Goal: Task Accomplishment & Management: Manage account settings

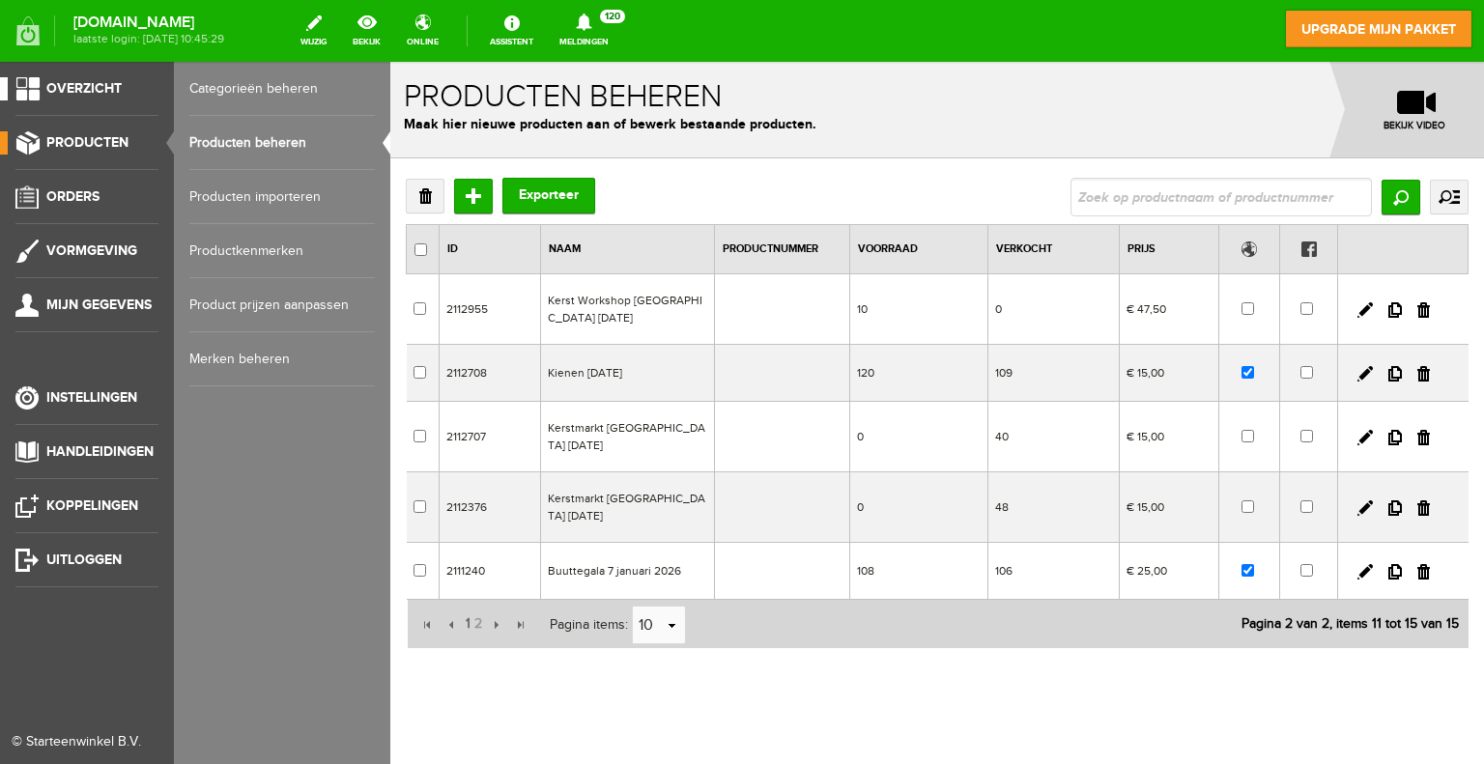
click at [91, 84] on span "Overzicht" at bounding box center [83, 88] width 75 height 16
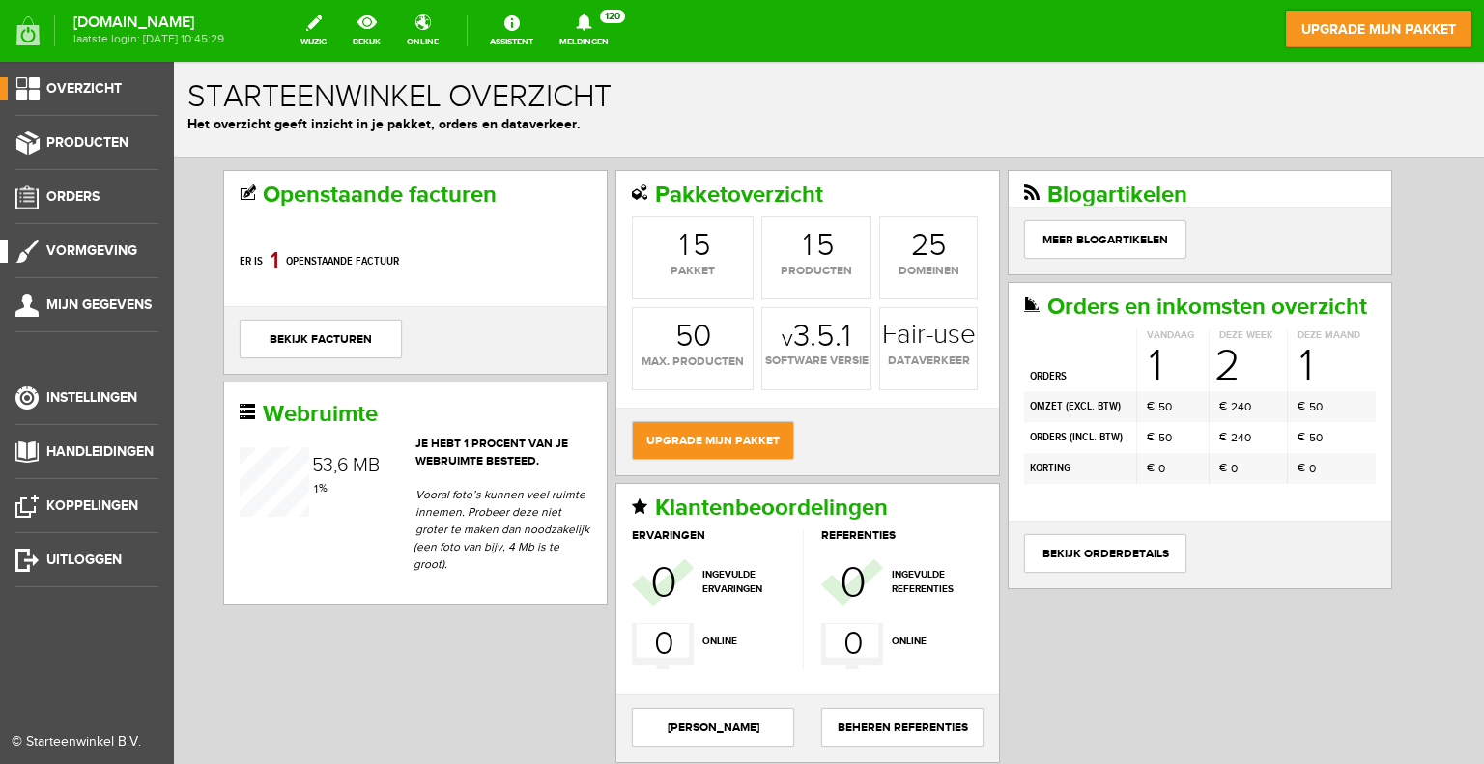
click at [84, 250] on span "Vormgeving" at bounding box center [91, 250] width 91 height 16
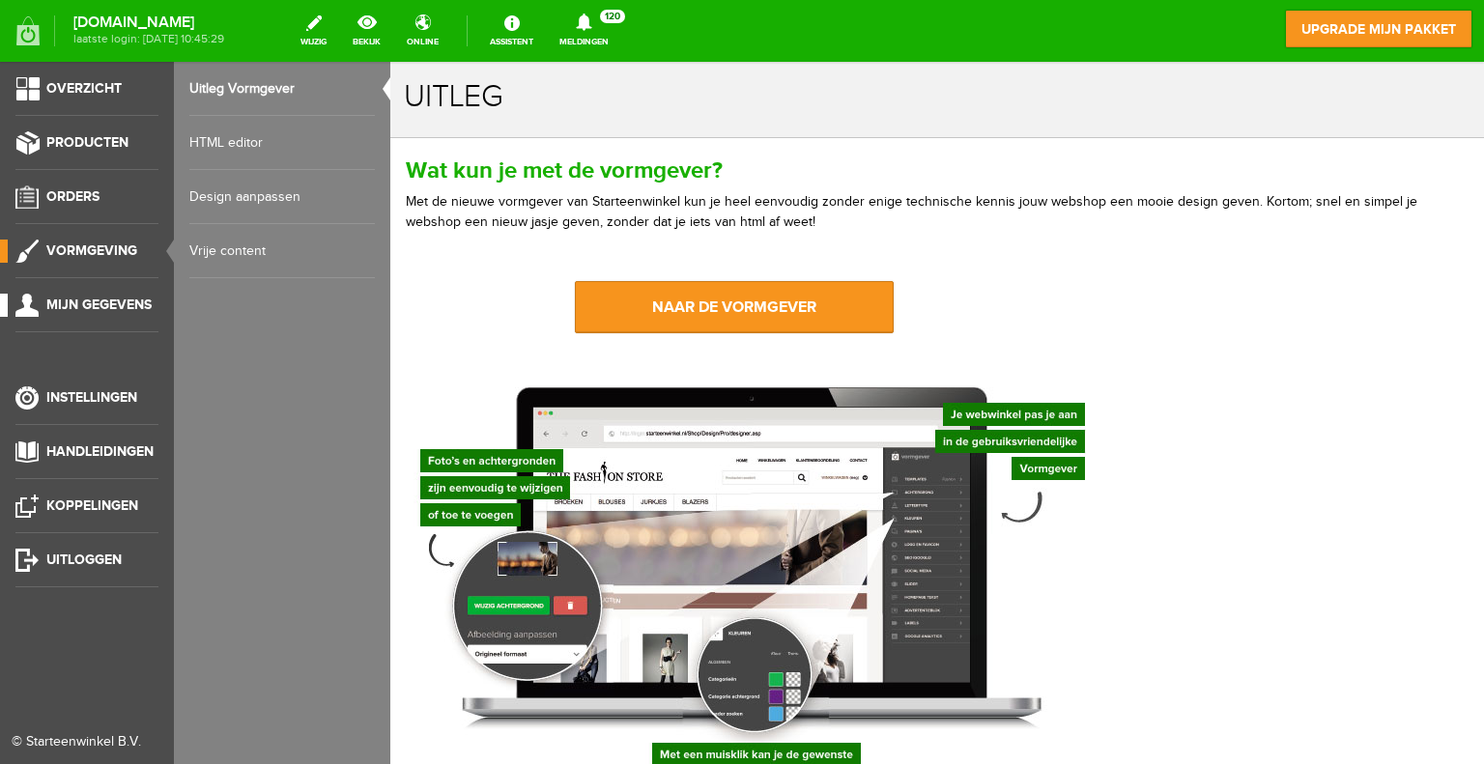
click at [80, 308] on span "Mijn gegevens" at bounding box center [98, 305] width 105 height 16
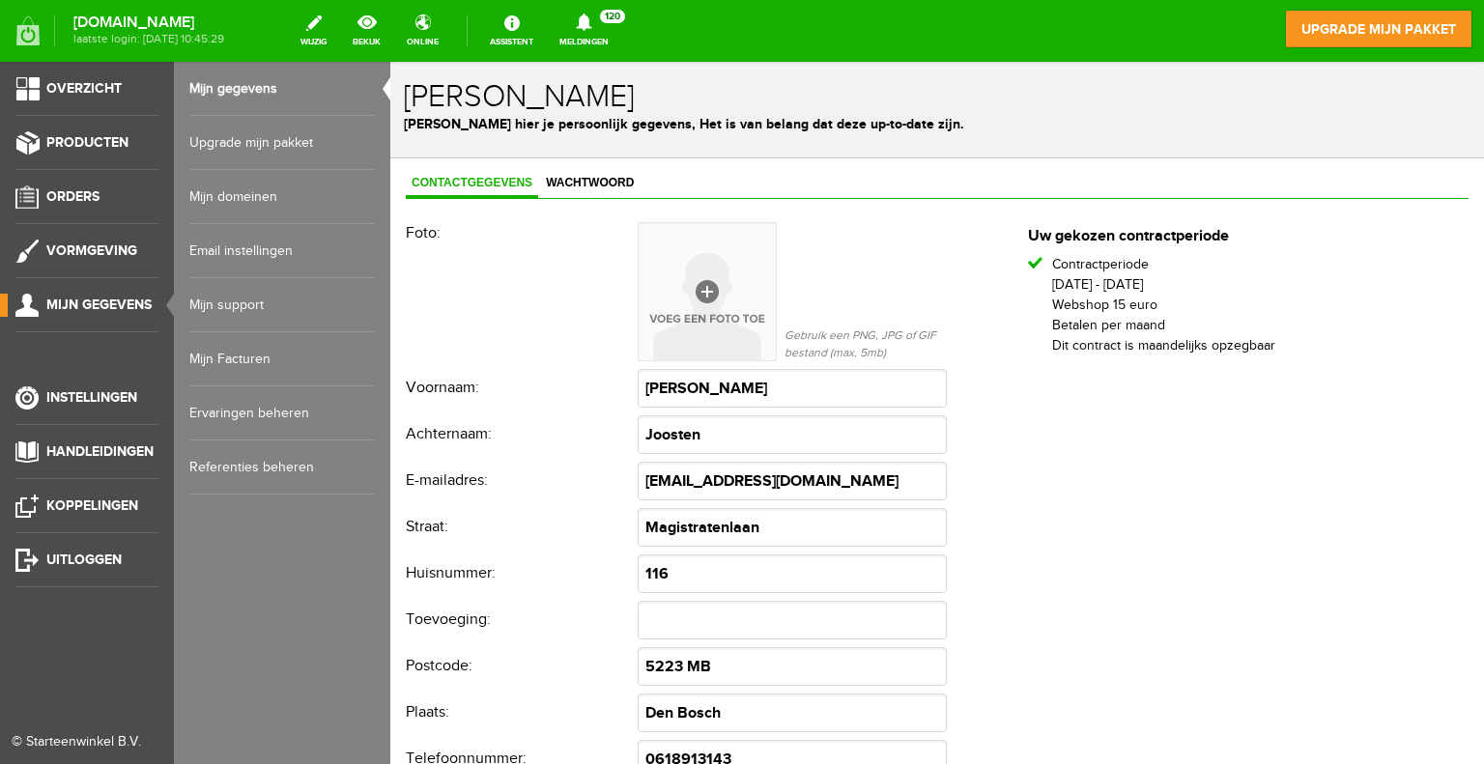
click at [236, 305] on link "Mijn support" at bounding box center [281, 305] width 185 height 54
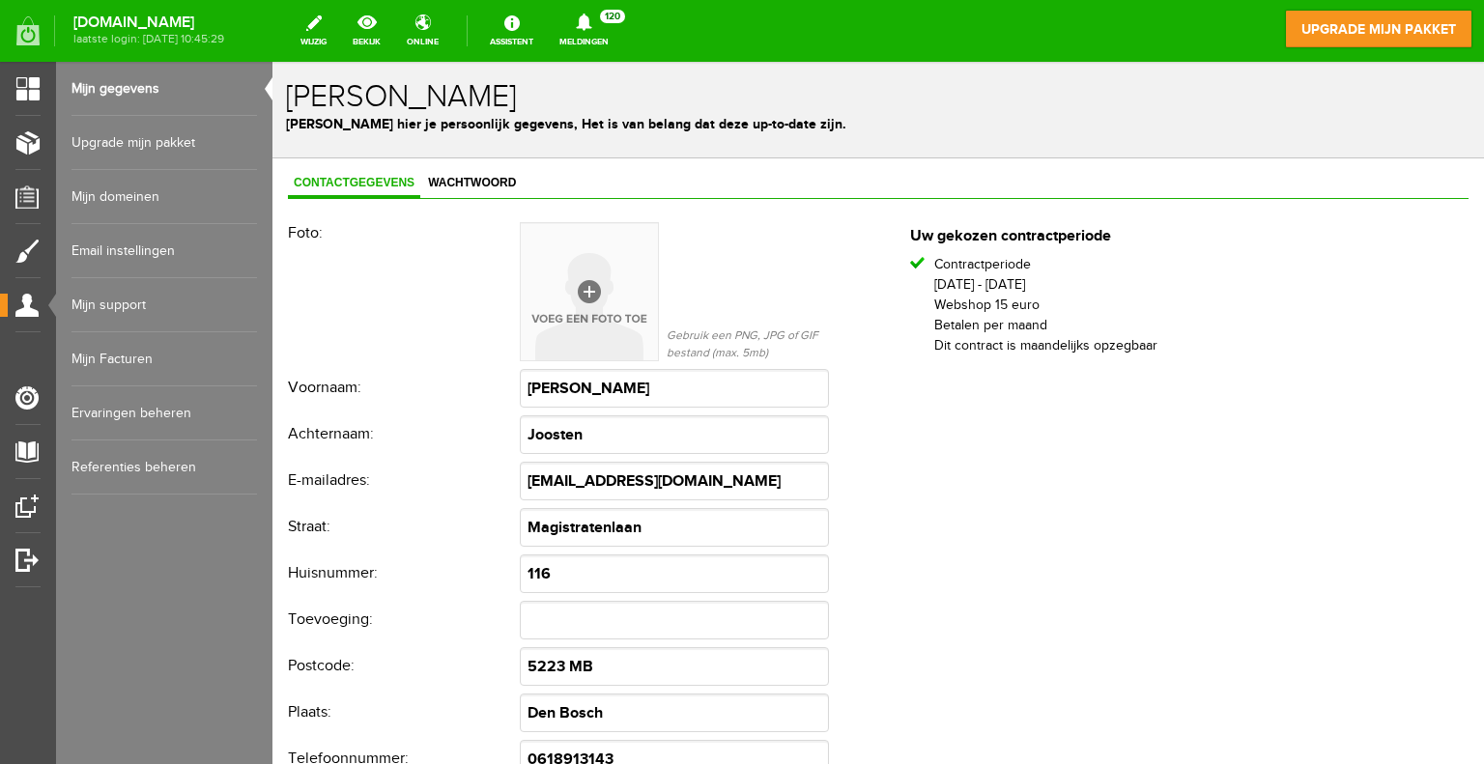
click at [128, 250] on link "Email instellingen" at bounding box center [163, 251] width 185 height 54
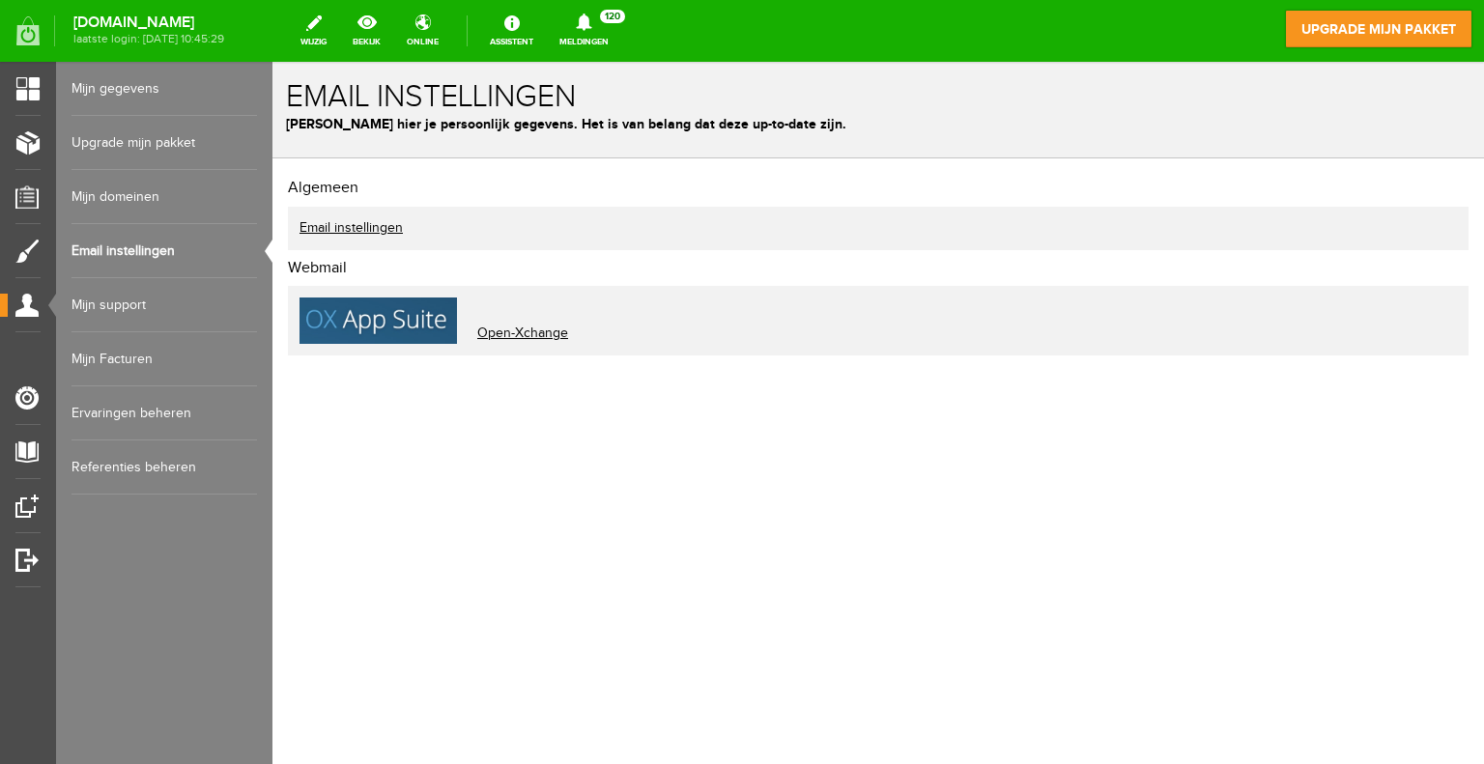
click at [350, 228] on link "Email instellingen" at bounding box center [350, 227] width 103 height 15
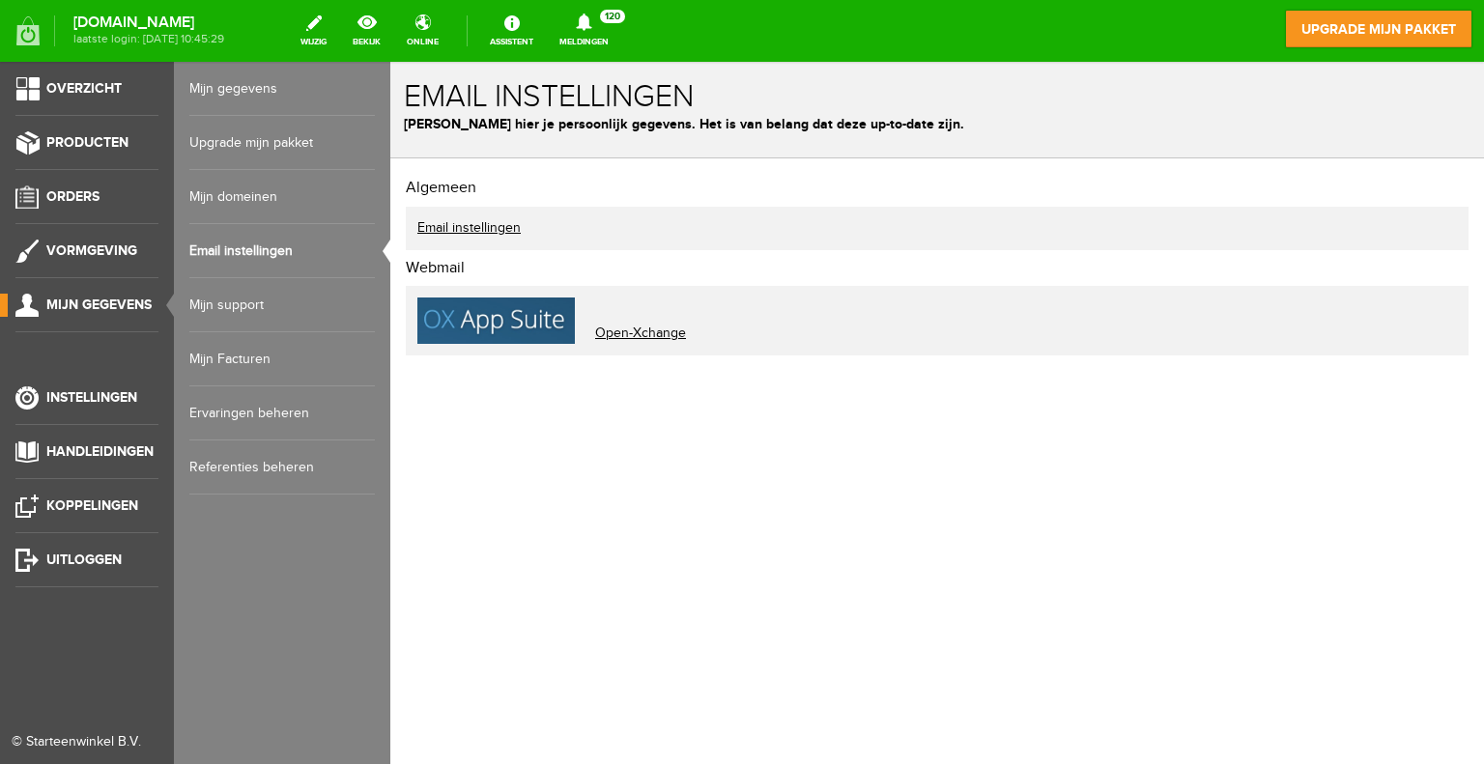
click at [254, 91] on link "Mijn gegevens" at bounding box center [281, 89] width 185 height 54
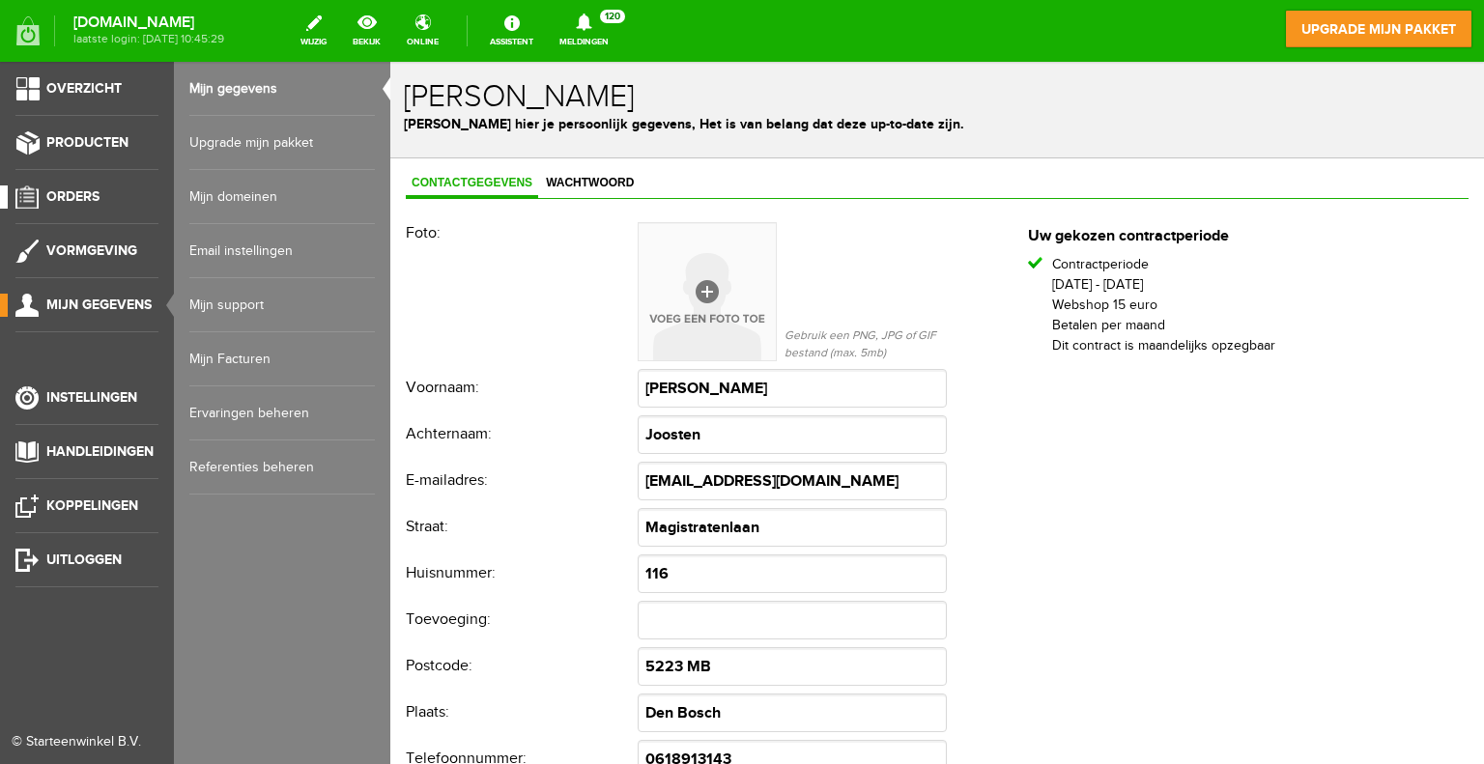
click at [80, 200] on span "Orders" at bounding box center [72, 196] width 53 height 16
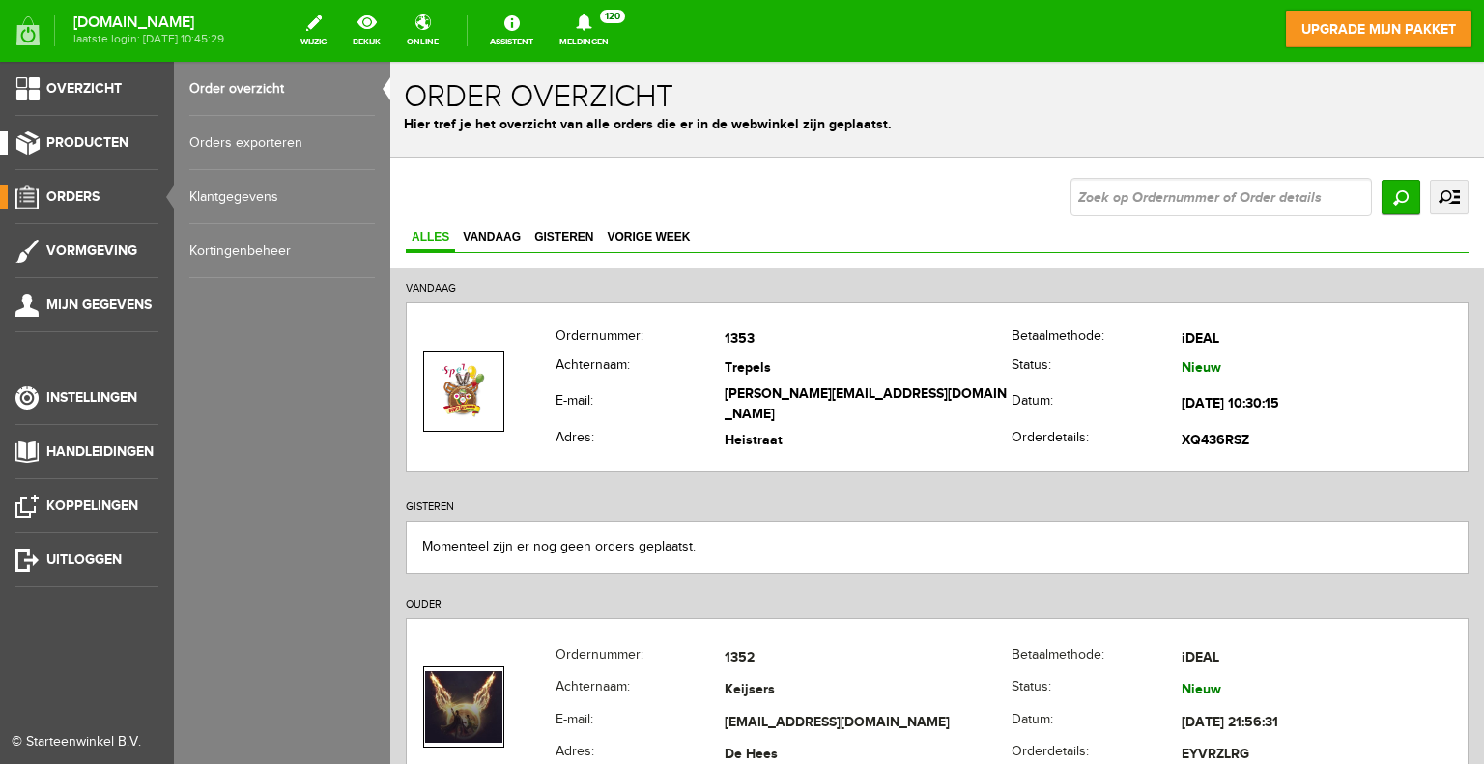
click at [101, 146] on span "Producten" at bounding box center [87, 142] width 82 height 16
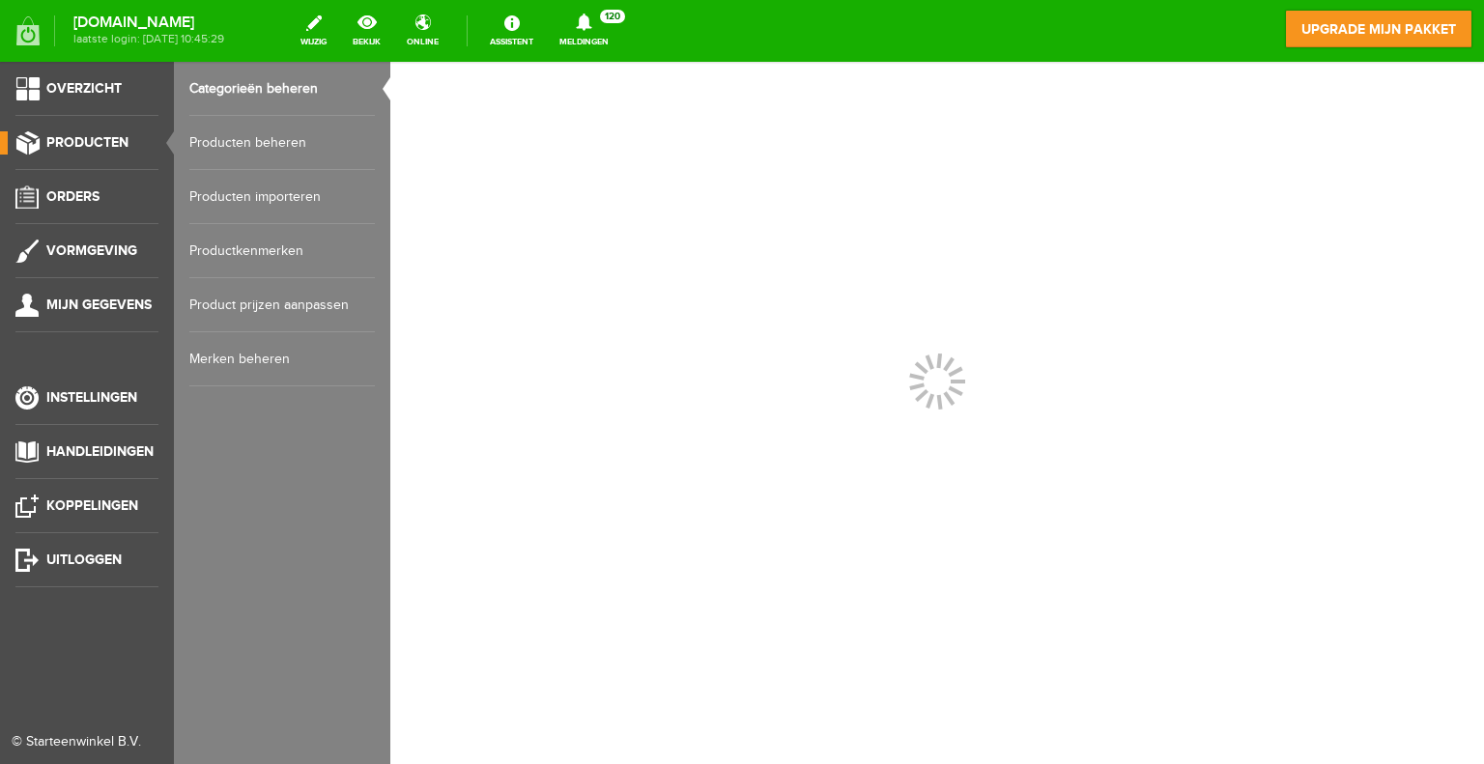
click at [93, 143] on span "Producten" at bounding box center [87, 142] width 82 height 16
click at [98, 80] on span "Overzicht" at bounding box center [83, 88] width 75 height 16
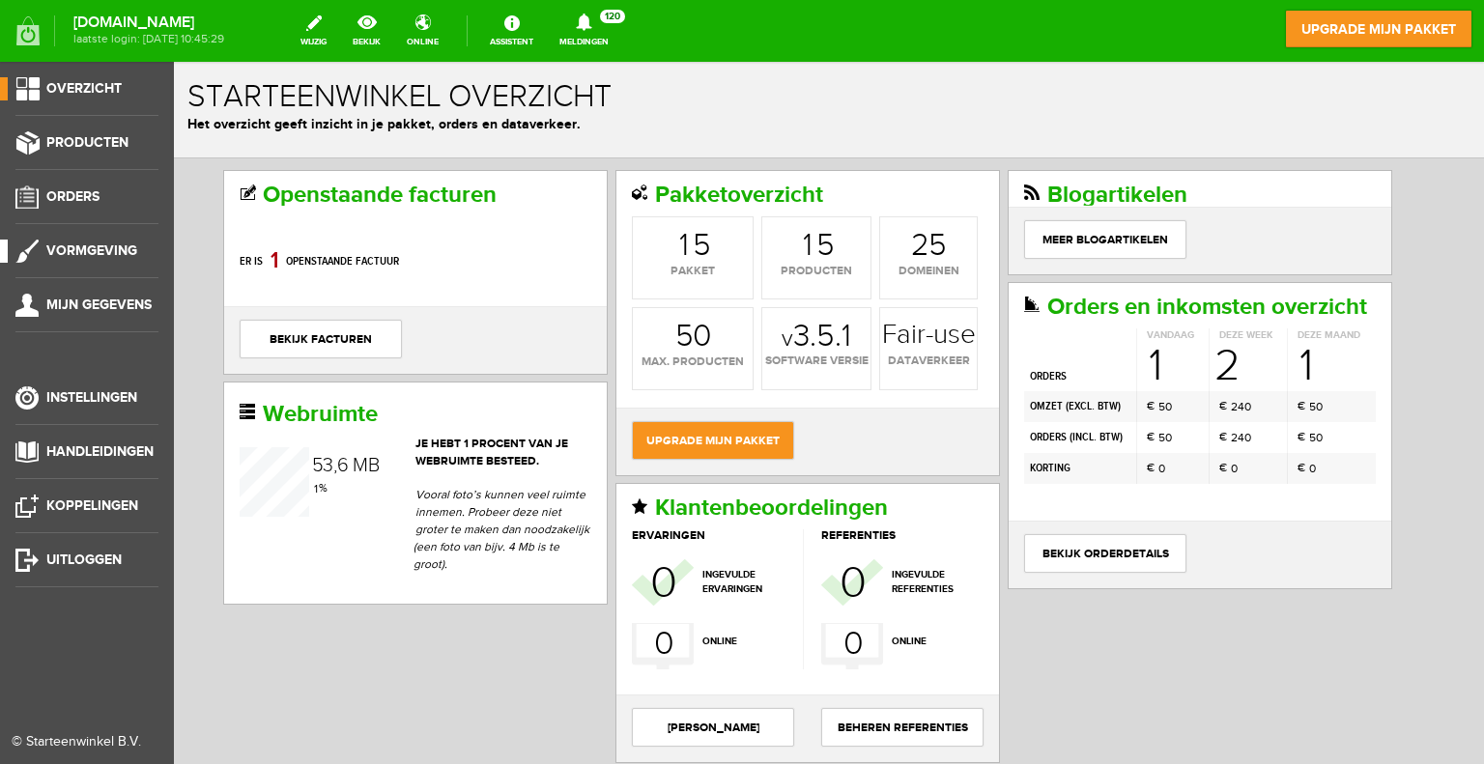
click at [74, 251] on span "Vormgeving" at bounding box center [91, 250] width 91 height 16
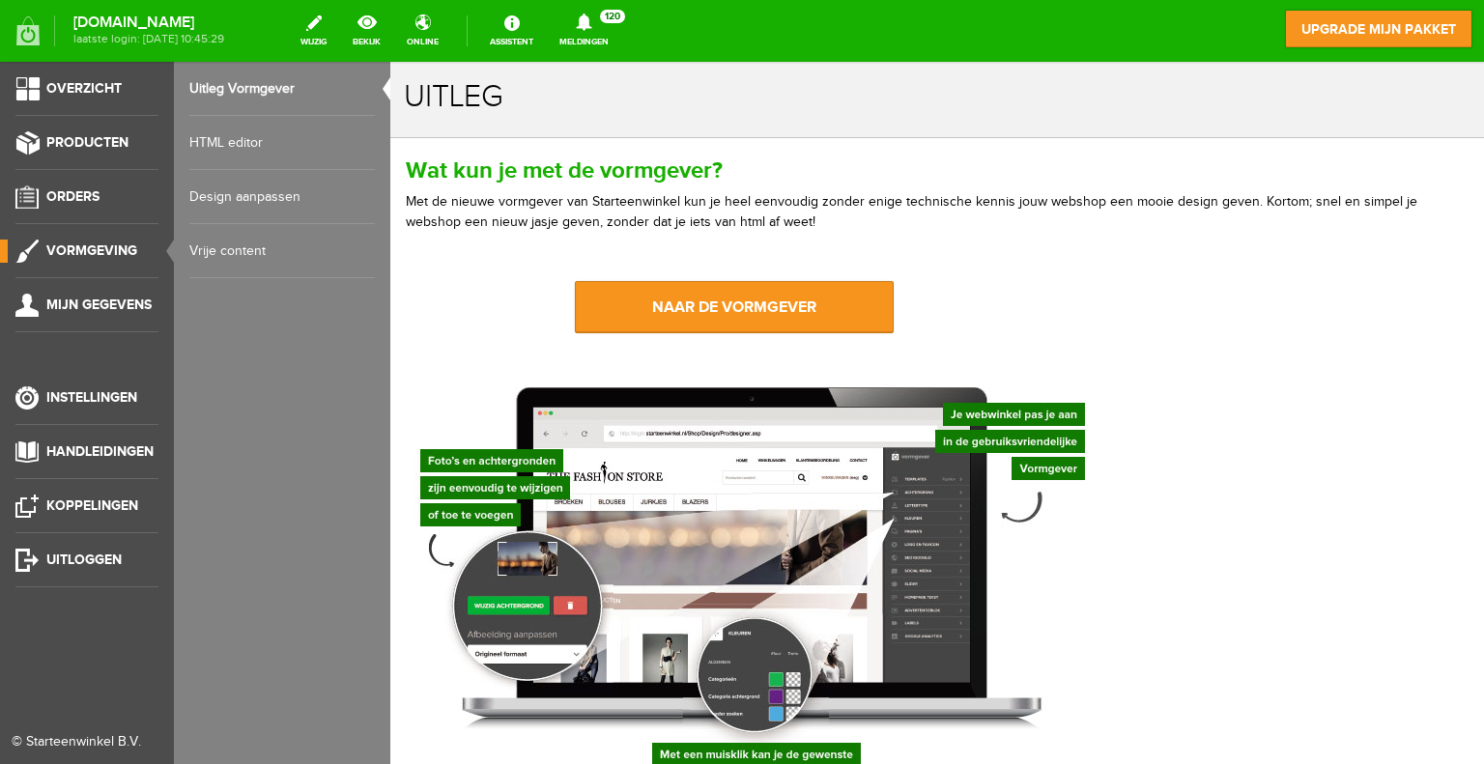
click at [239, 193] on link "Design aanpassen" at bounding box center [281, 197] width 185 height 54
click at [71, 146] on span "Producten" at bounding box center [87, 142] width 82 height 16
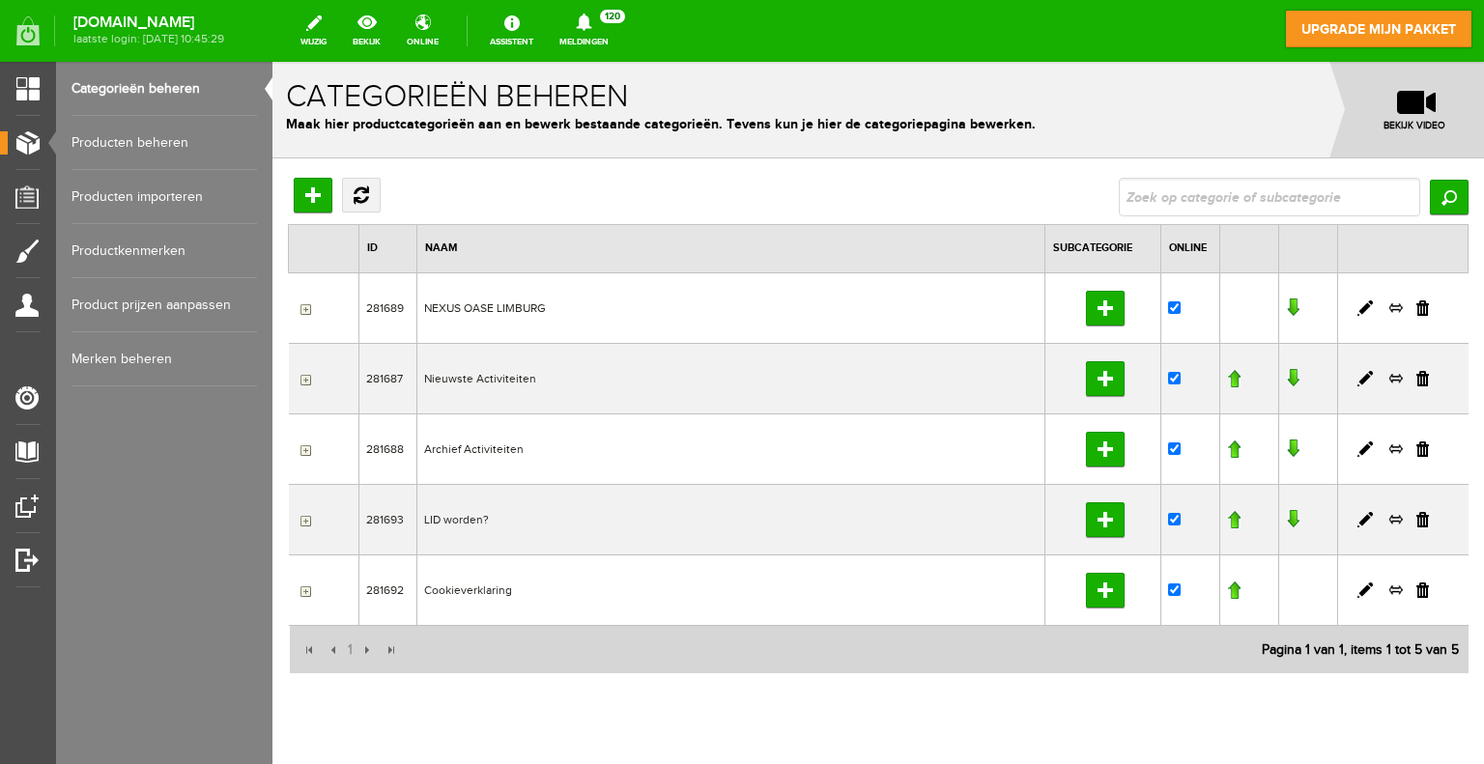
click at [302, 381] on input "button" at bounding box center [303, 379] width 15 height 15
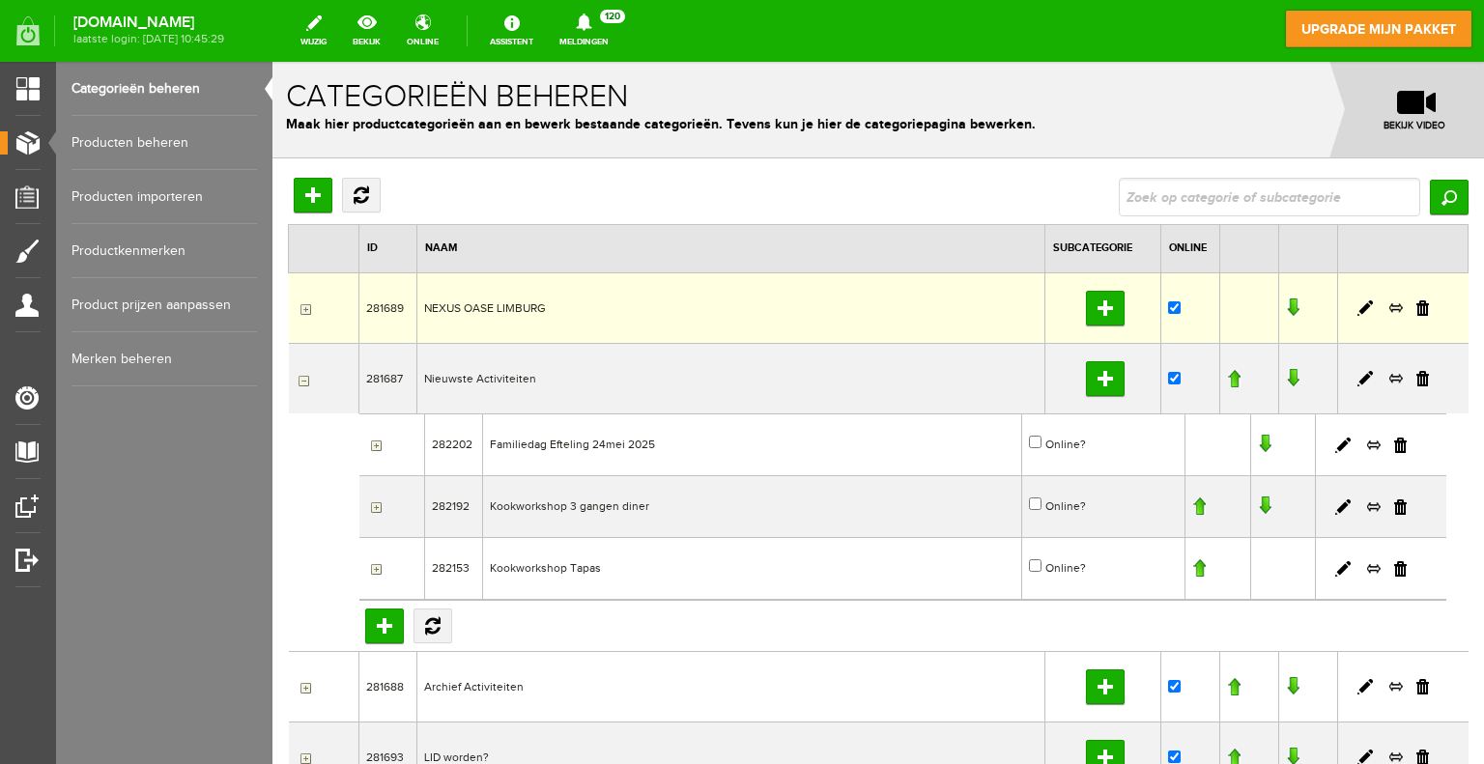
click at [463, 307] on td "NEXUS OASE LIMBURG" at bounding box center [731, 307] width 628 height 71
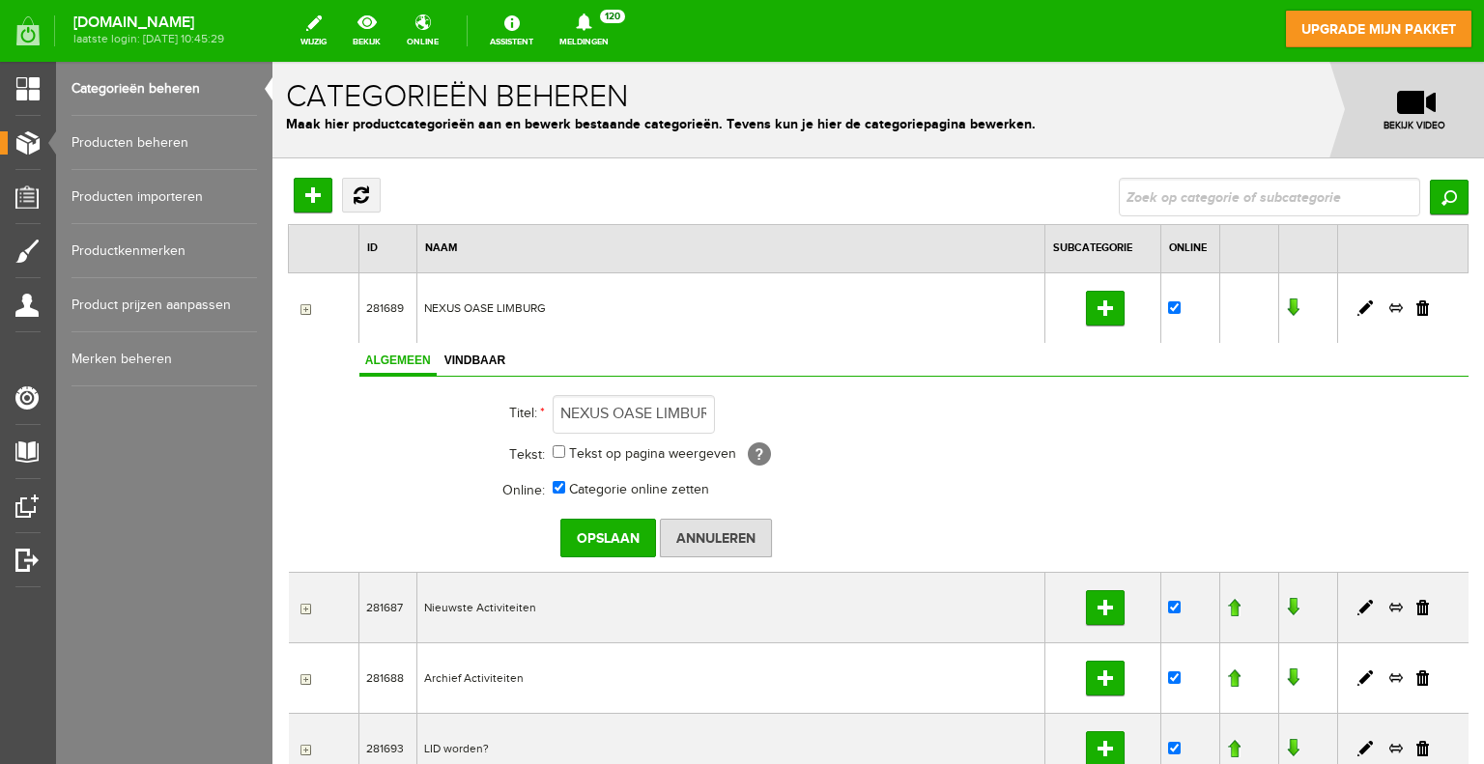
click at [305, 307] on input "button" at bounding box center [303, 308] width 15 height 15
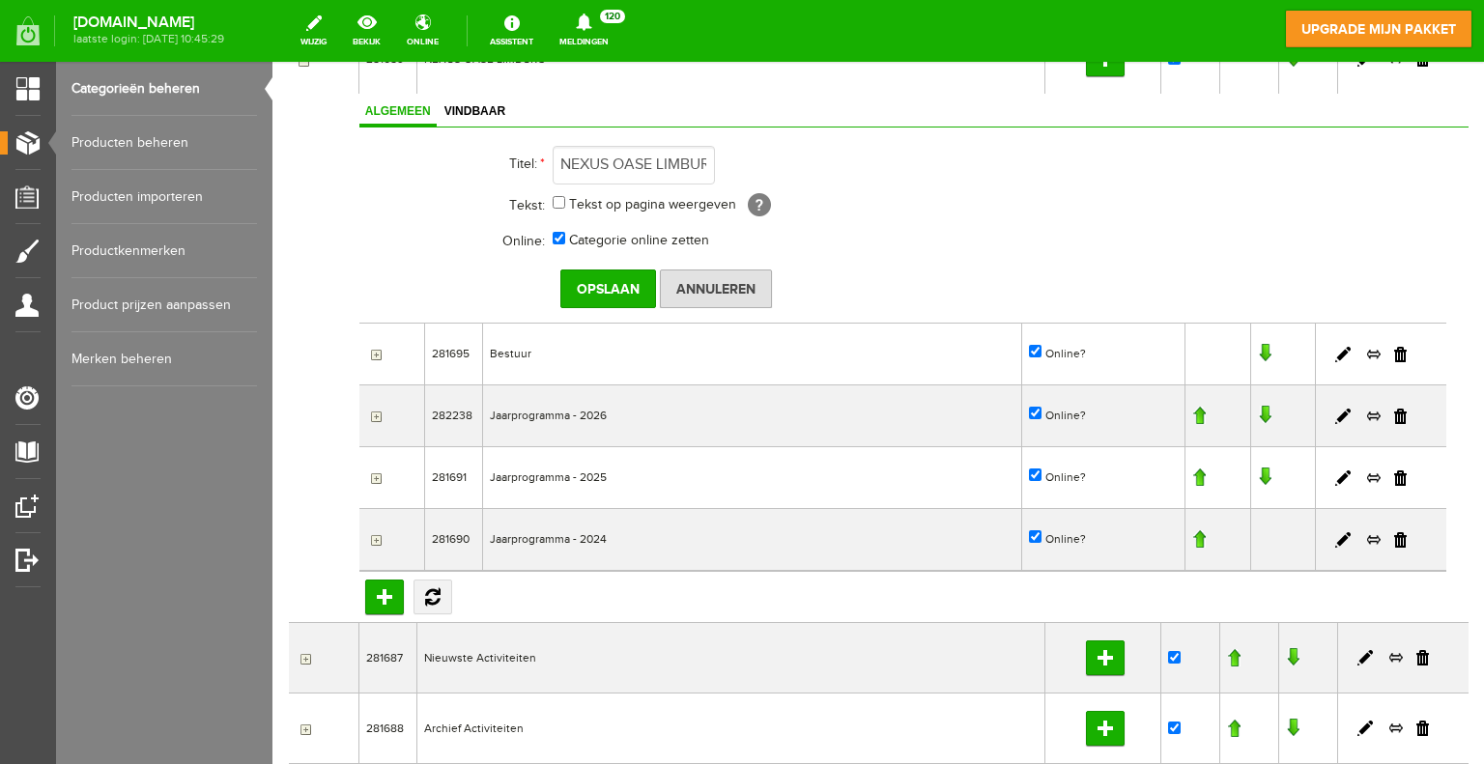
scroll to position [290, 0]
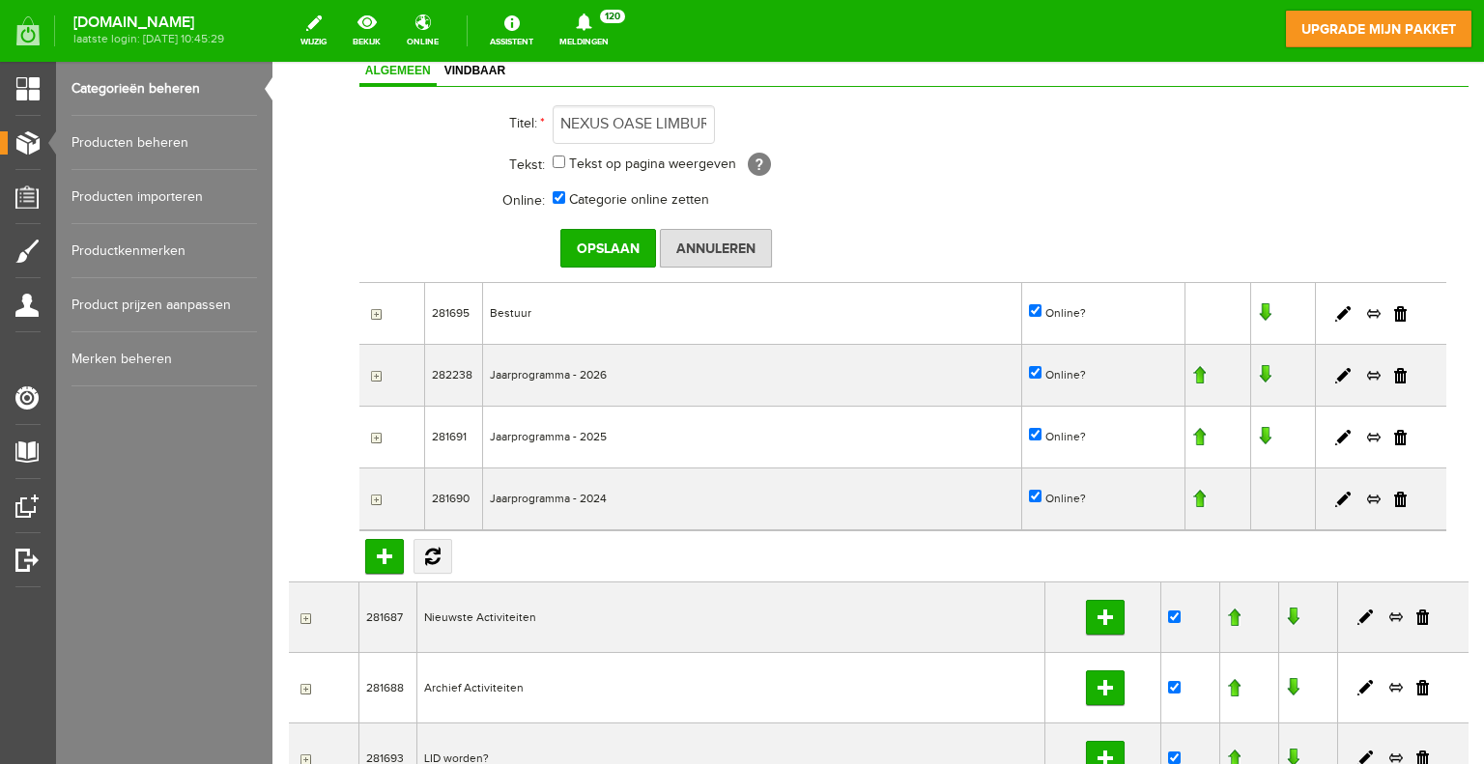
click at [374, 374] on input "button" at bounding box center [373, 375] width 15 height 15
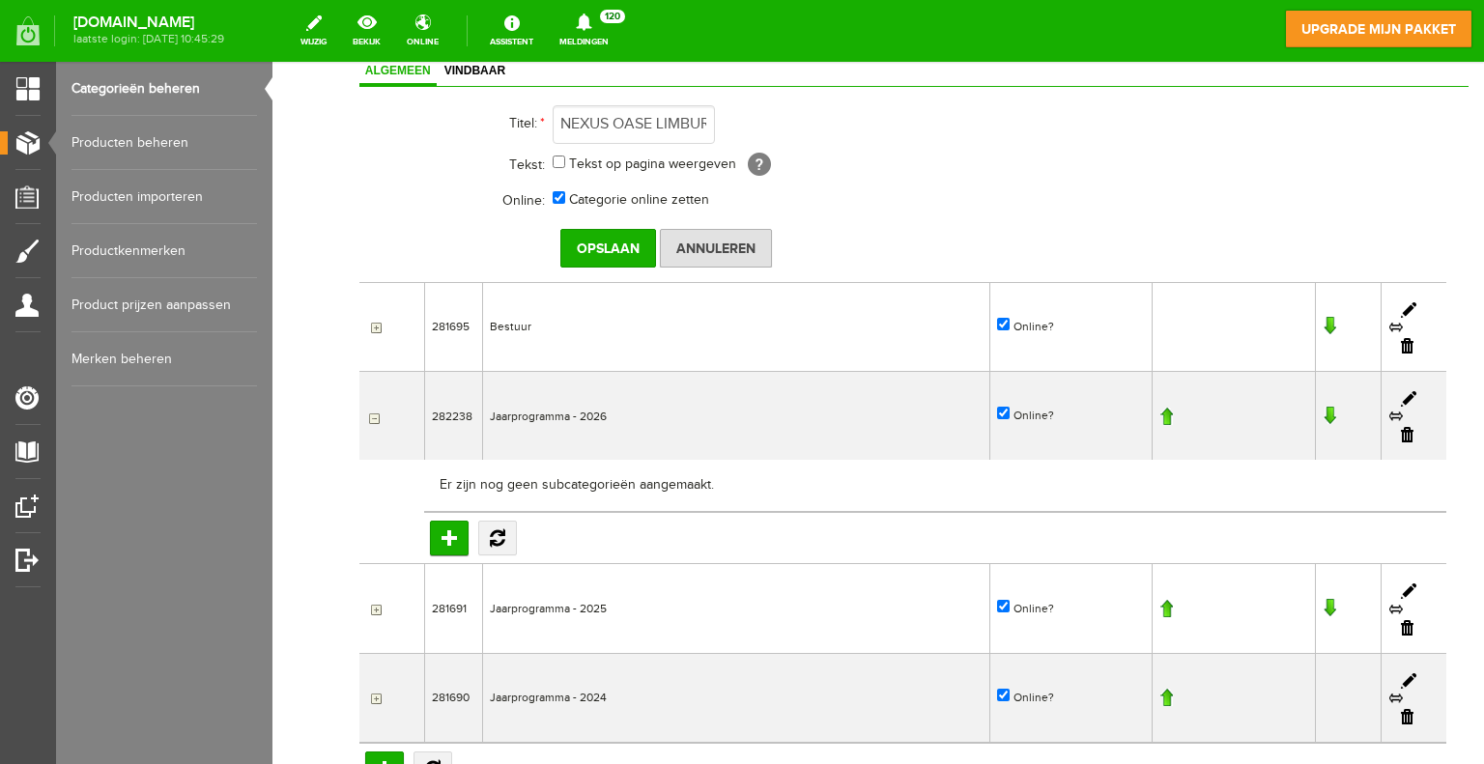
click at [371, 602] on input "button" at bounding box center [373, 609] width 15 height 15
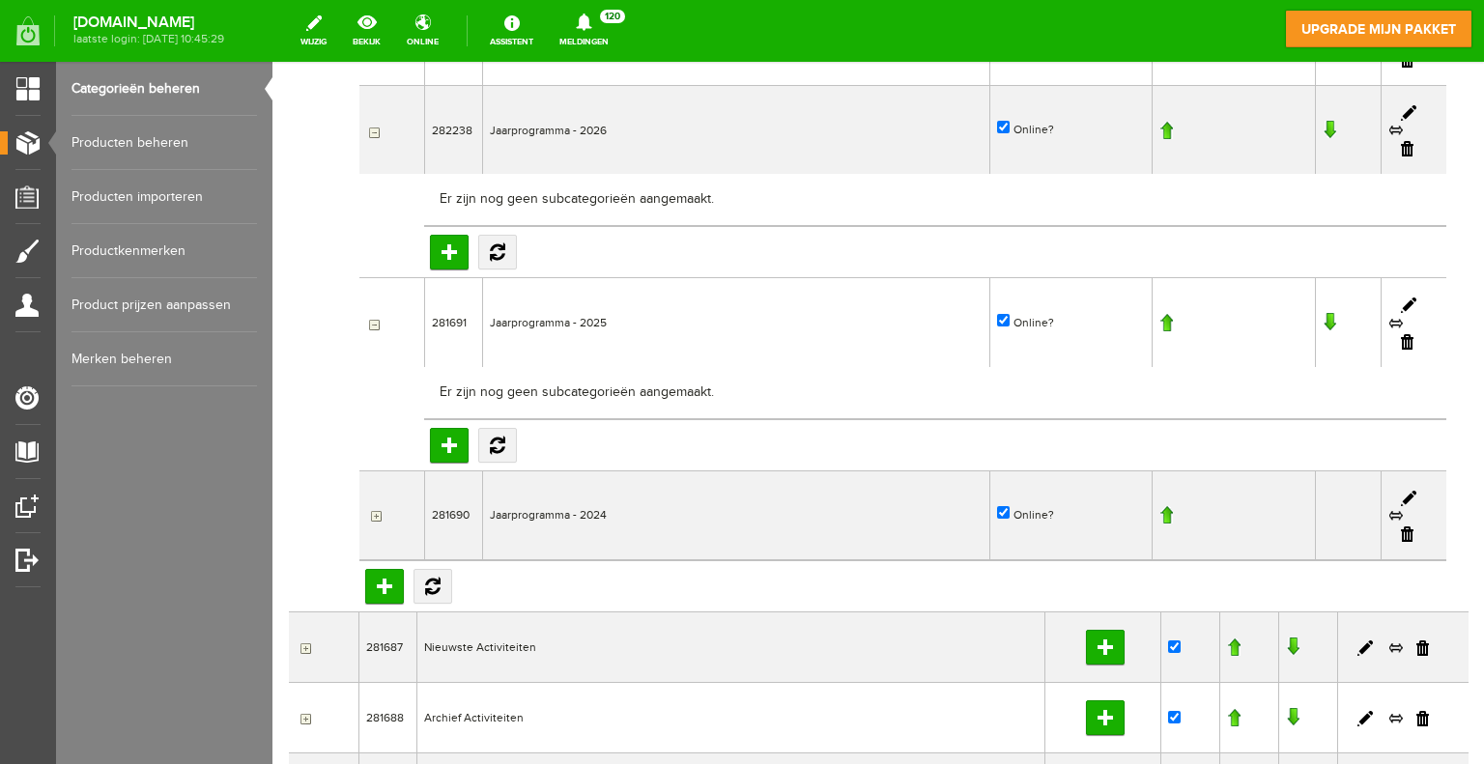
scroll to position [580, 0]
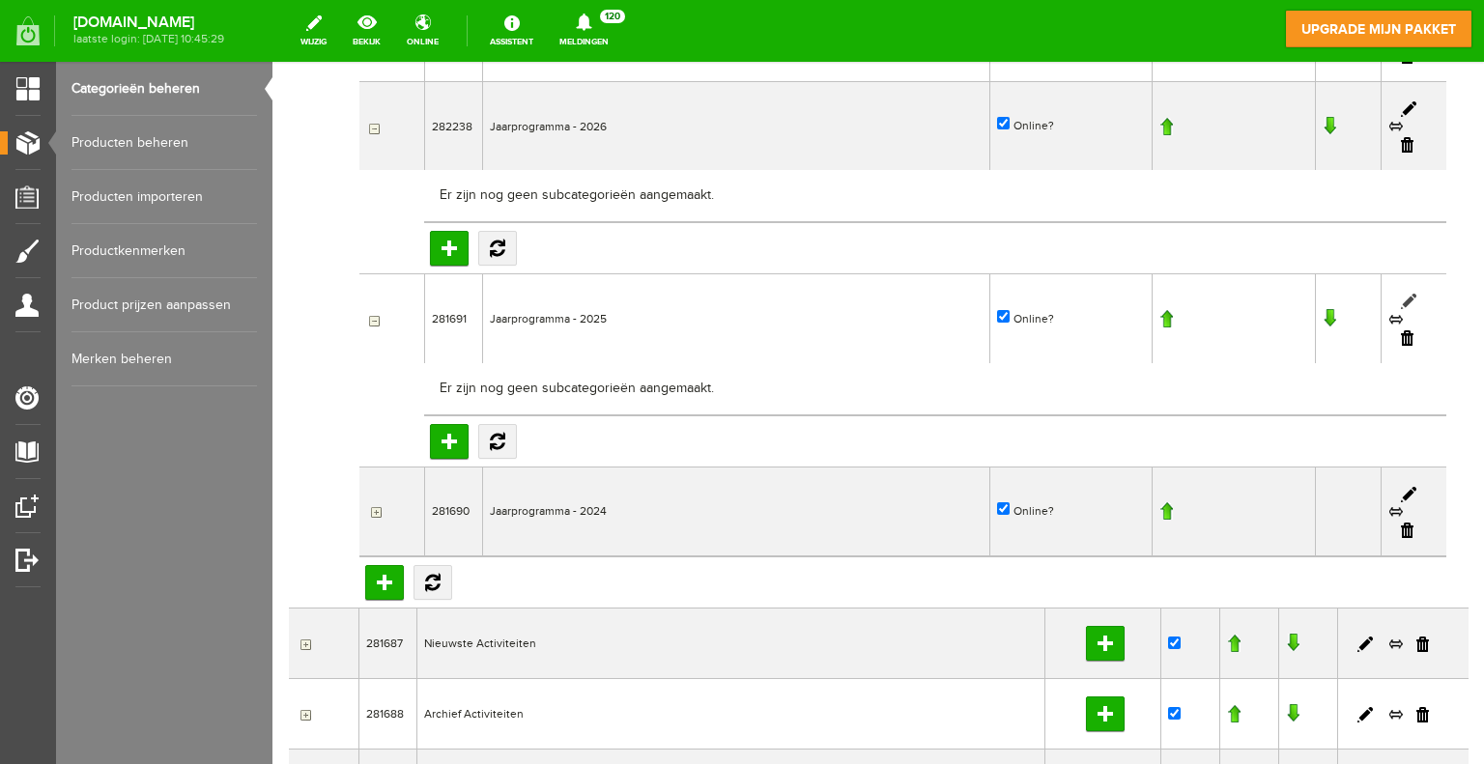
click at [1401, 296] on link at bounding box center [1408, 301] width 15 height 15
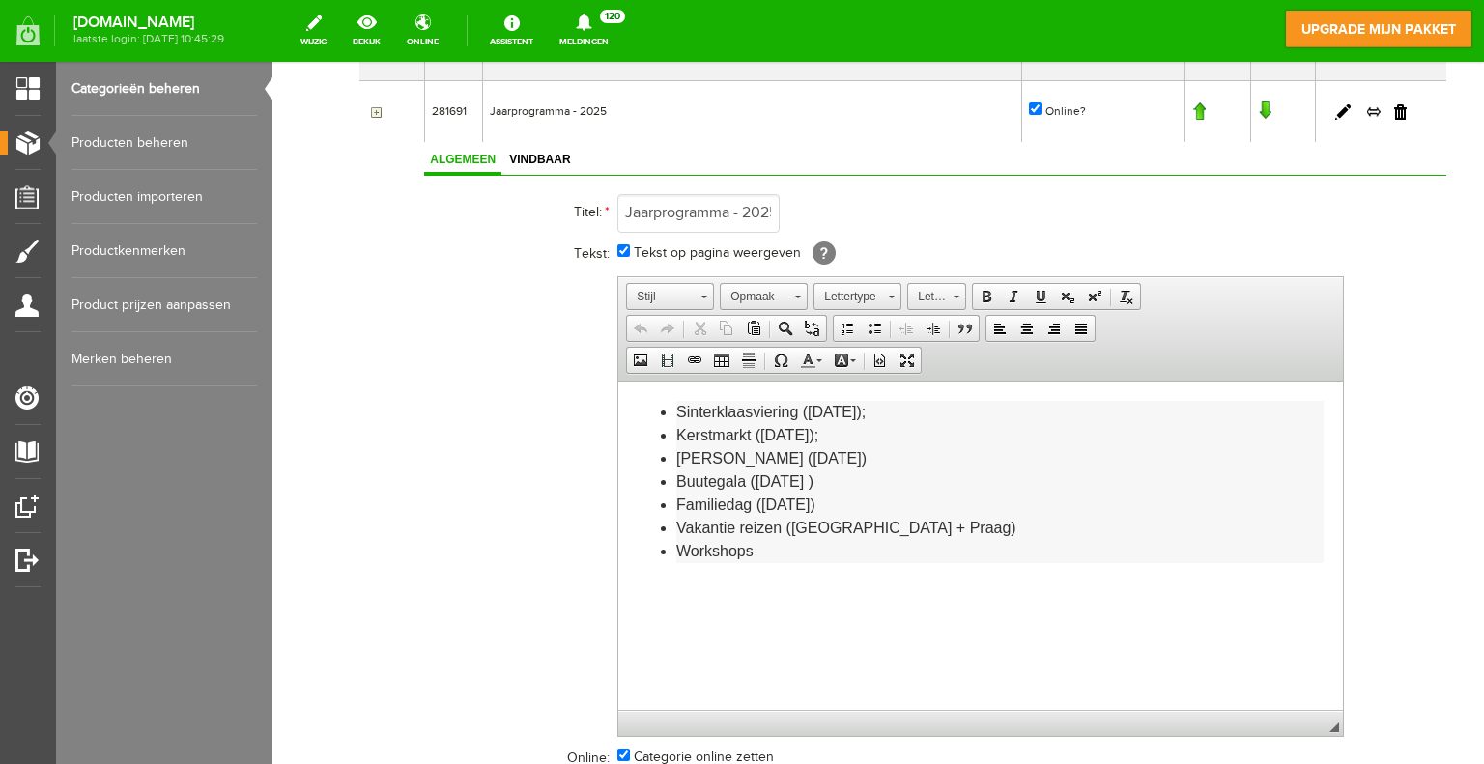
scroll to position [386, 0]
click at [754, 481] on li "Buutegala ([DATE] )" at bounding box center [999, 481] width 647 height 23
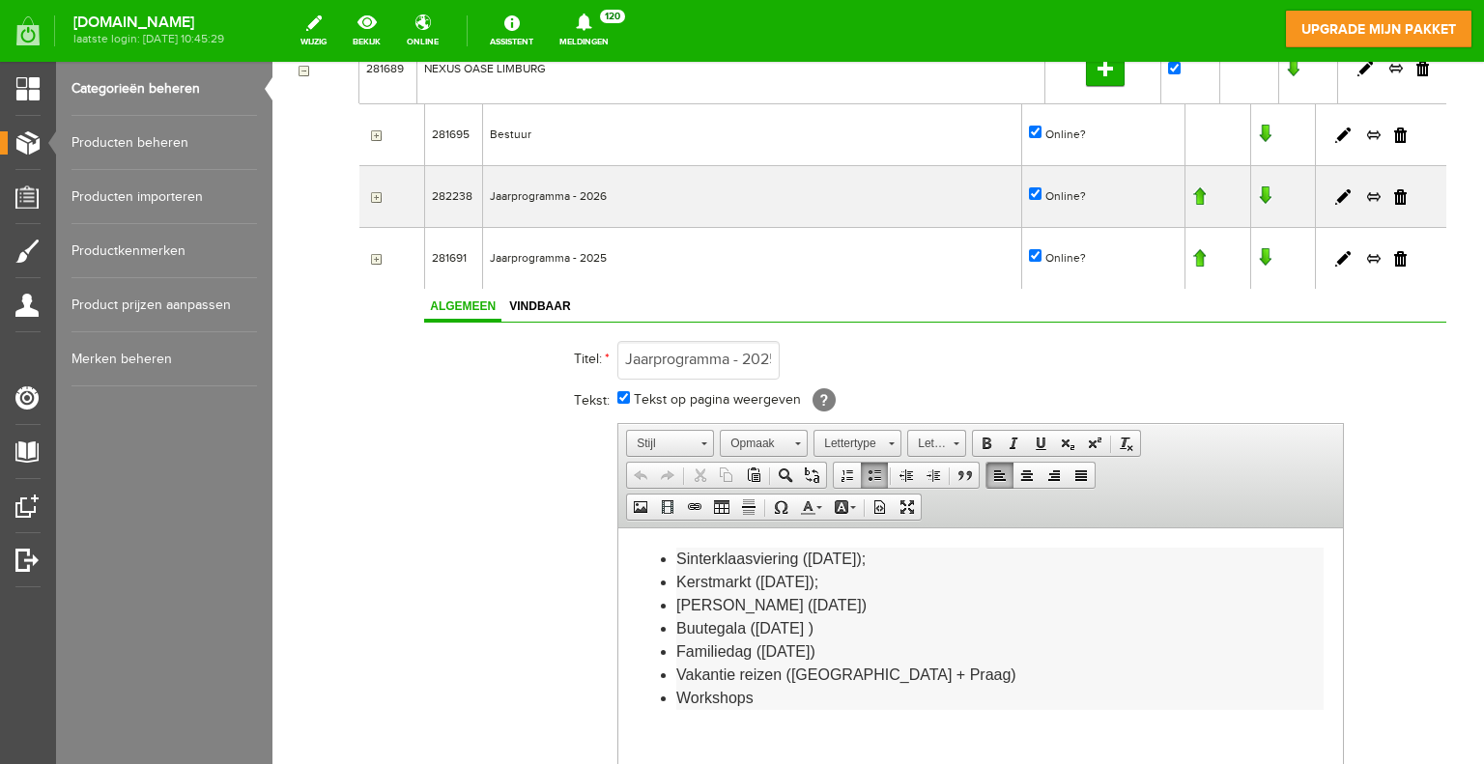
scroll to position [193, 0]
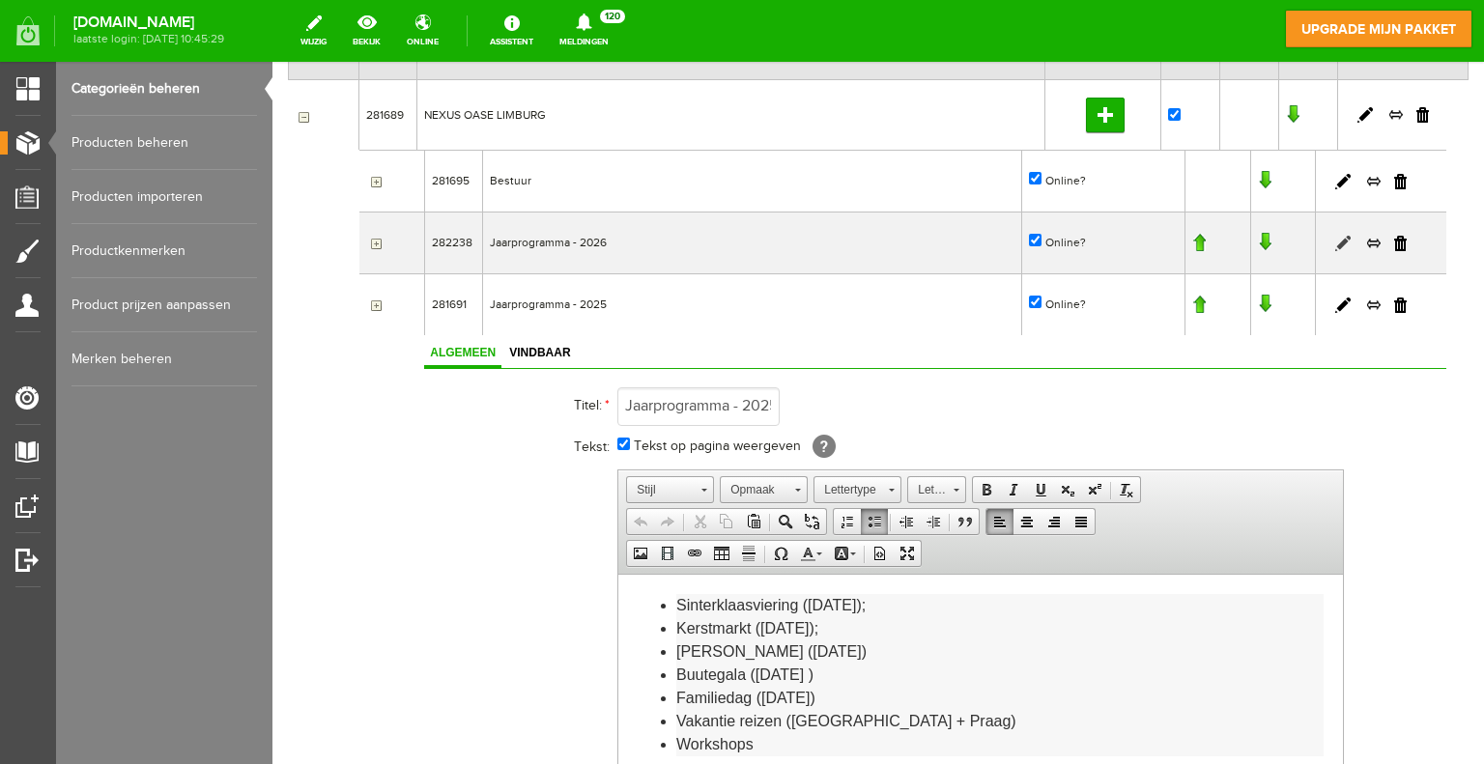
click at [1335, 242] on link at bounding box center [1342, 243] width 15 height 15
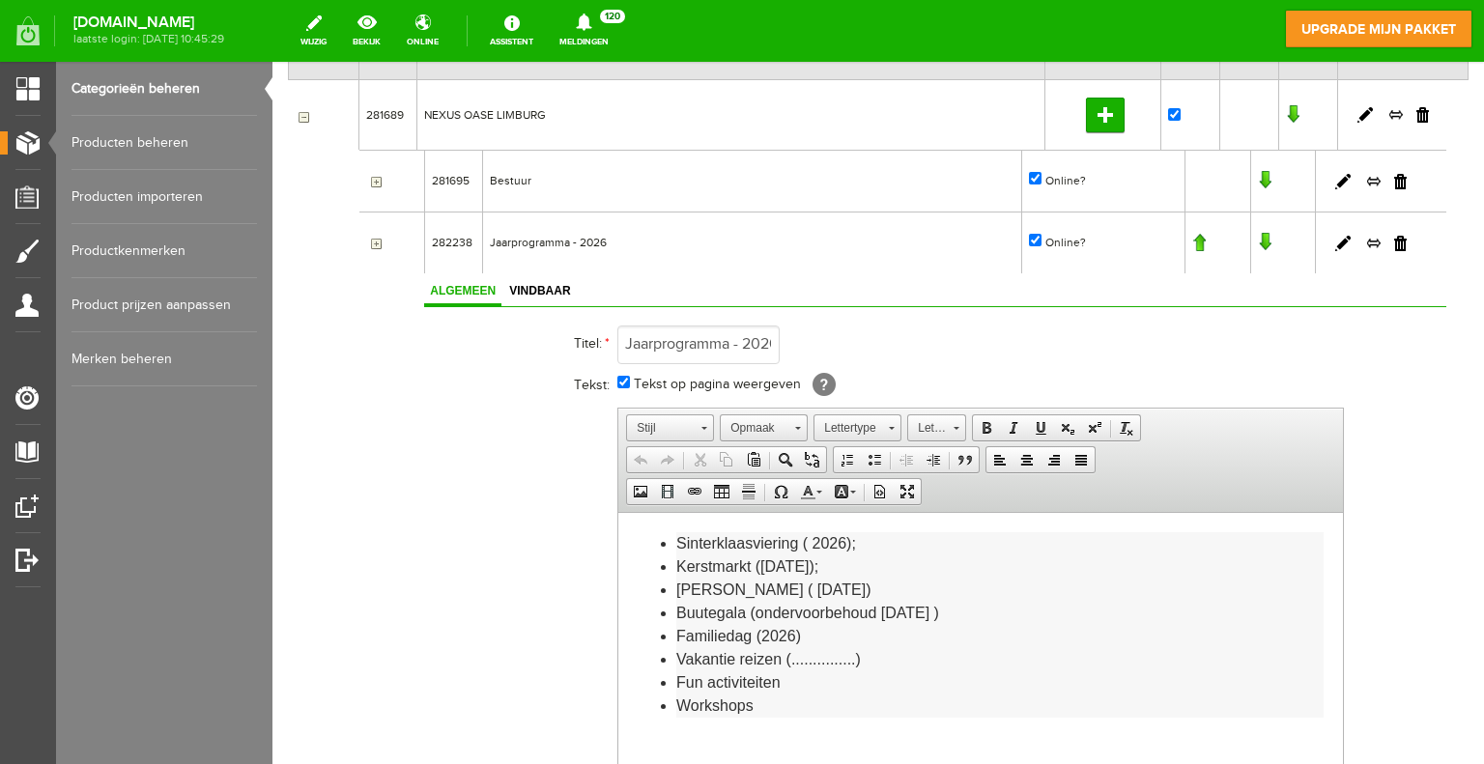
scroll to position [0, 0]
drag, startPoint x: 877, startPoint y: 612, endPoint x: 757, endPoint y: 617, distance: 119.9
click at [757, 617] on li "Buutegala (ondervoorbehoud januari 2026 )" at bounding box center [999, 612] width 647 height 23
click at [974, 603] on li "Buutegala (7 januari 2026 )" at bounding box center [999, 612] width 647 height 23
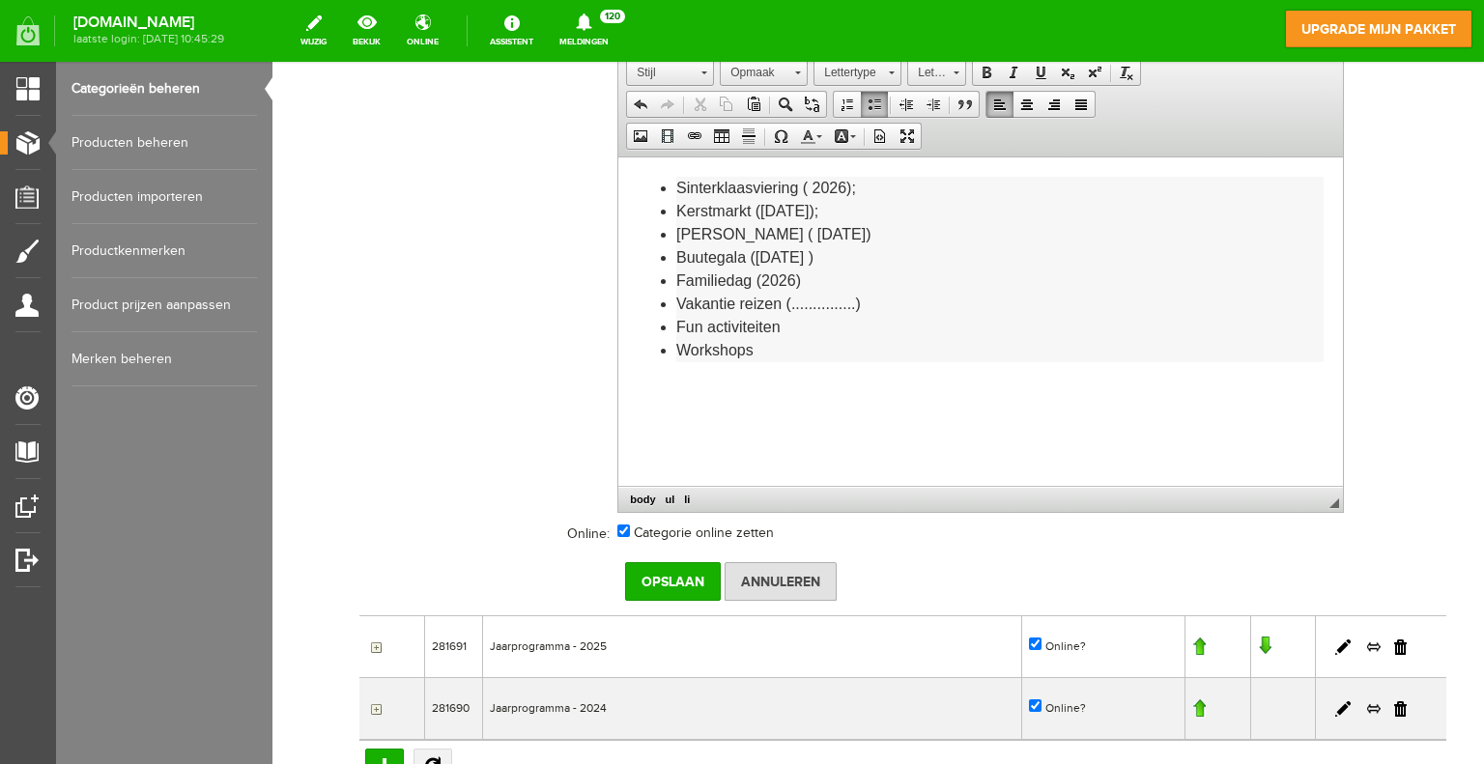
scroll to position [580, 0]
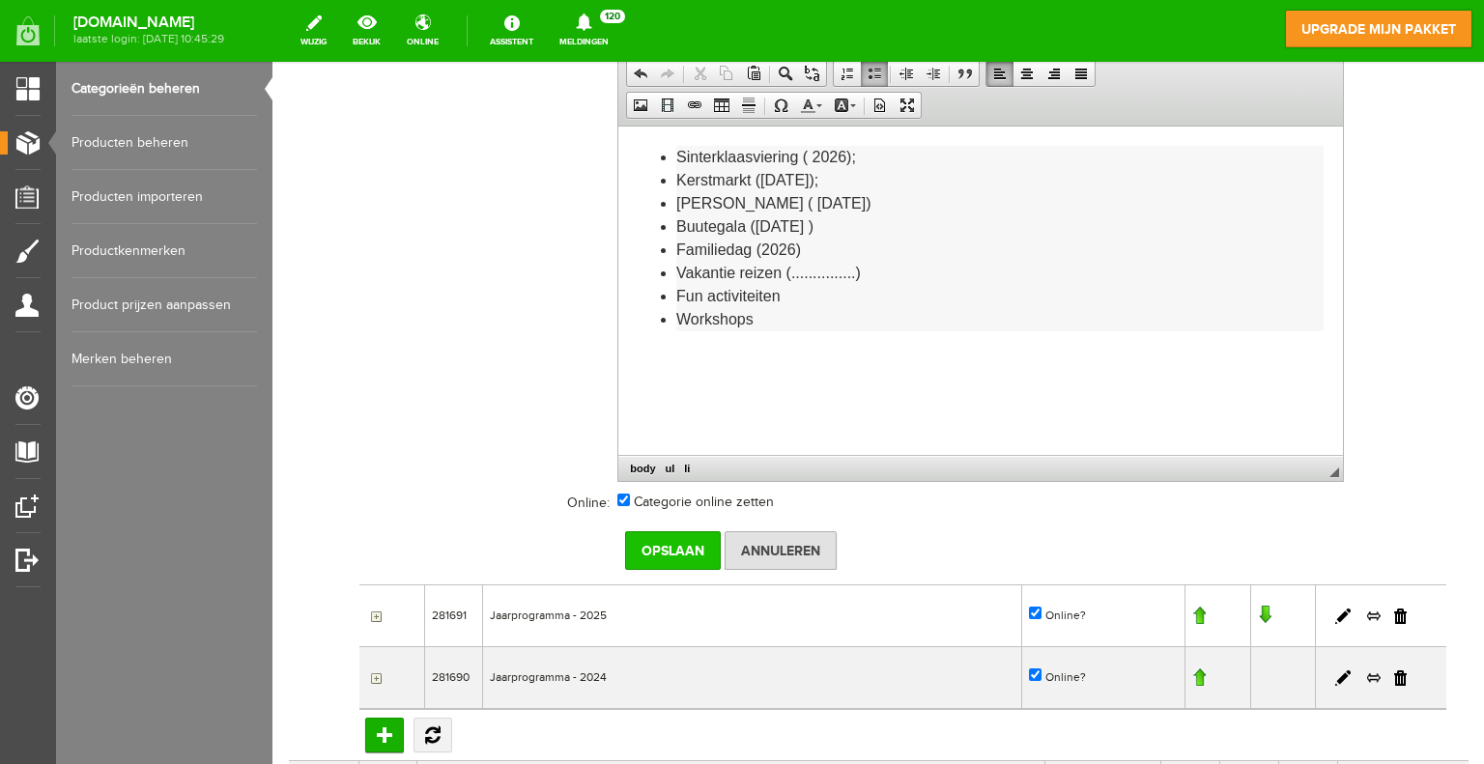
click at [692, 555] on input "Opslaan" at bounding box center [673, 550] width 96 height 39
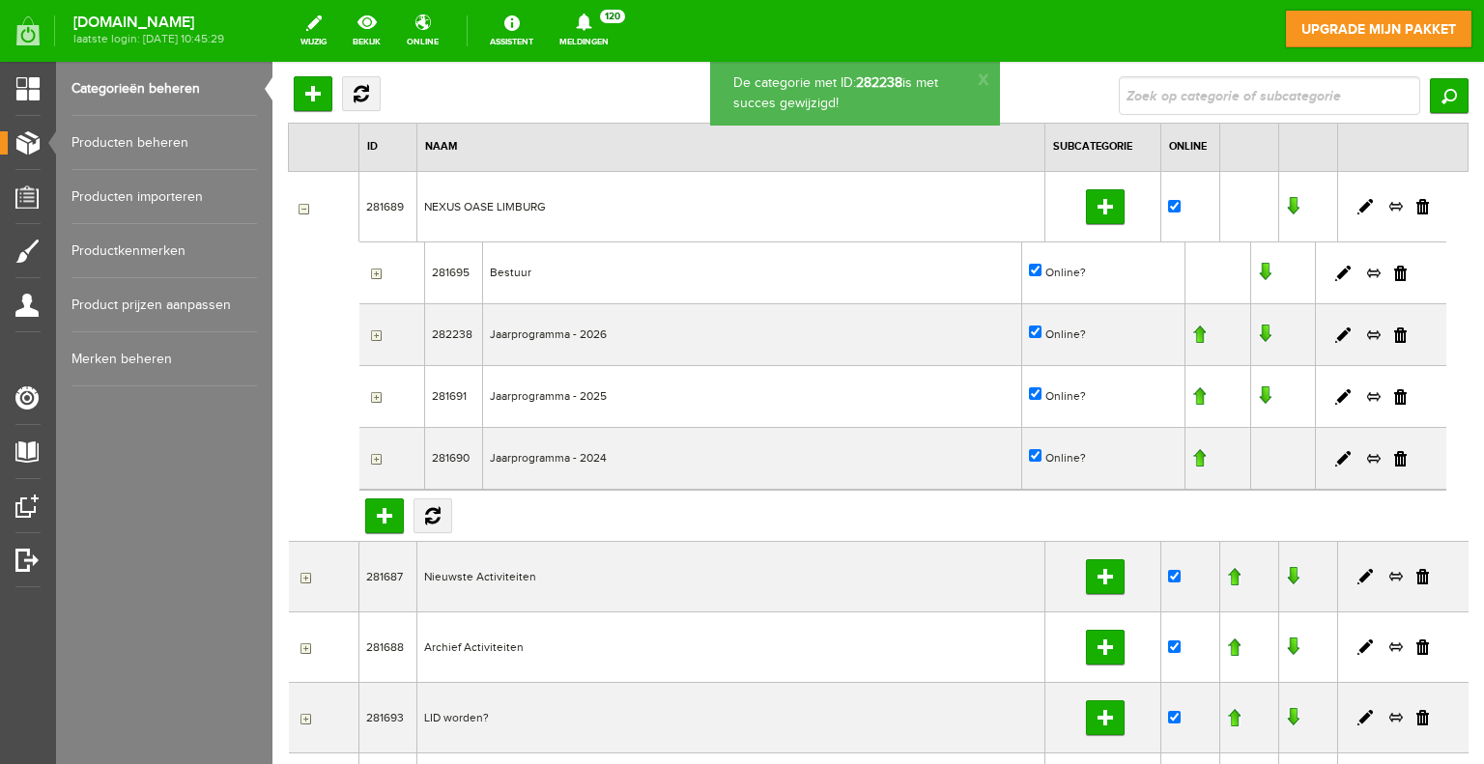
scroll to position [0, 0]
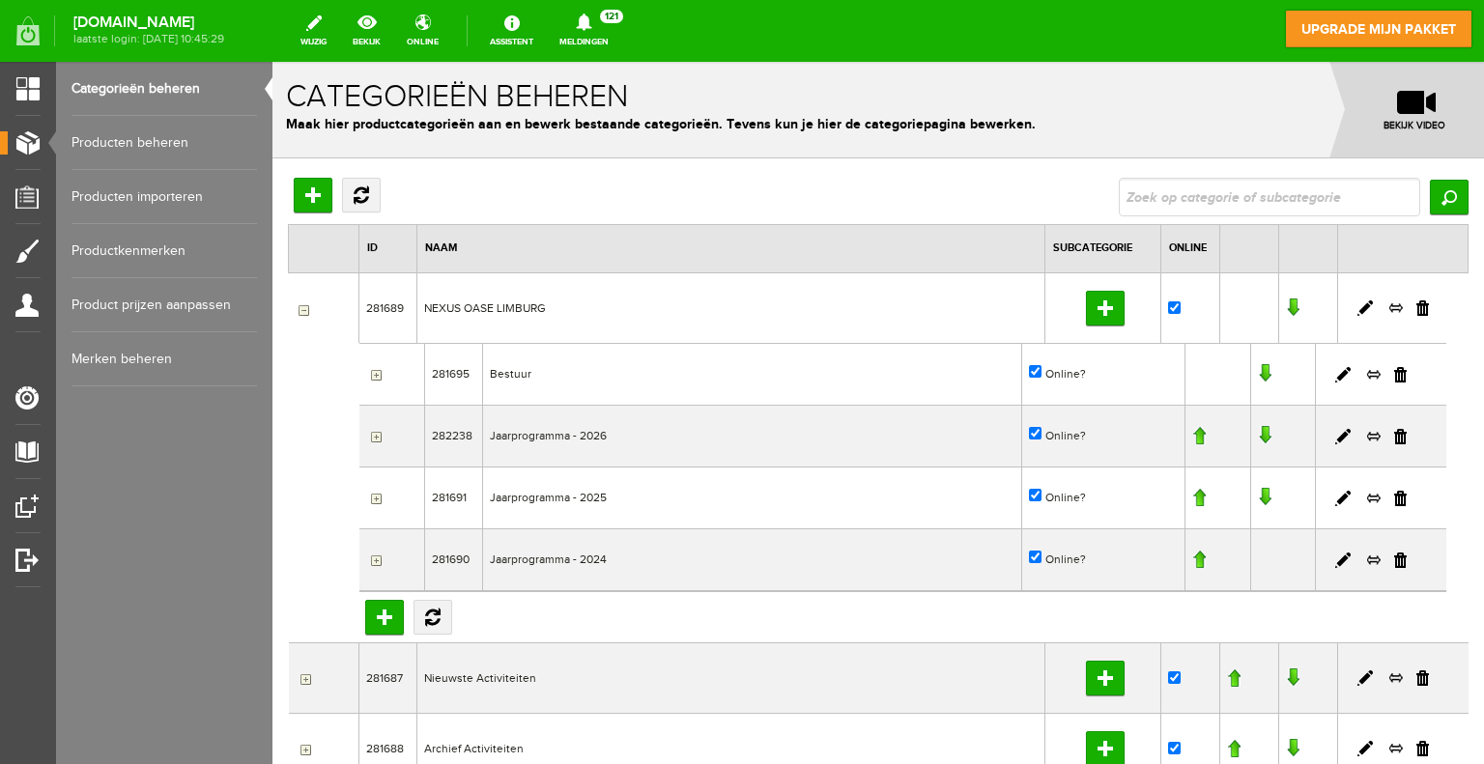
click at [152, 134] on link "Producten beheren" at bounding box center [163, 143] width 185 height 54
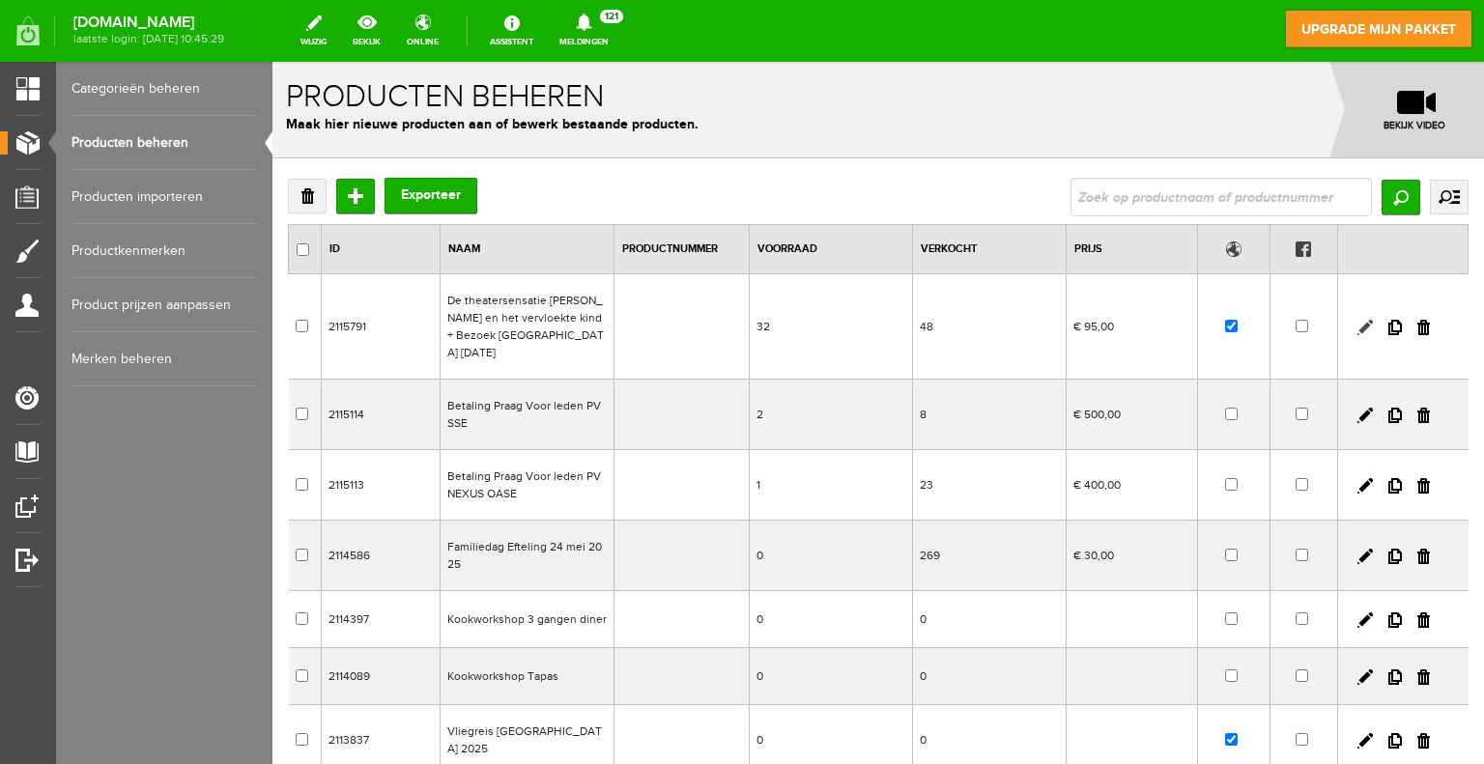
click at [1357, 320] on link at bounding box center [1364, 327] width 15 height 15
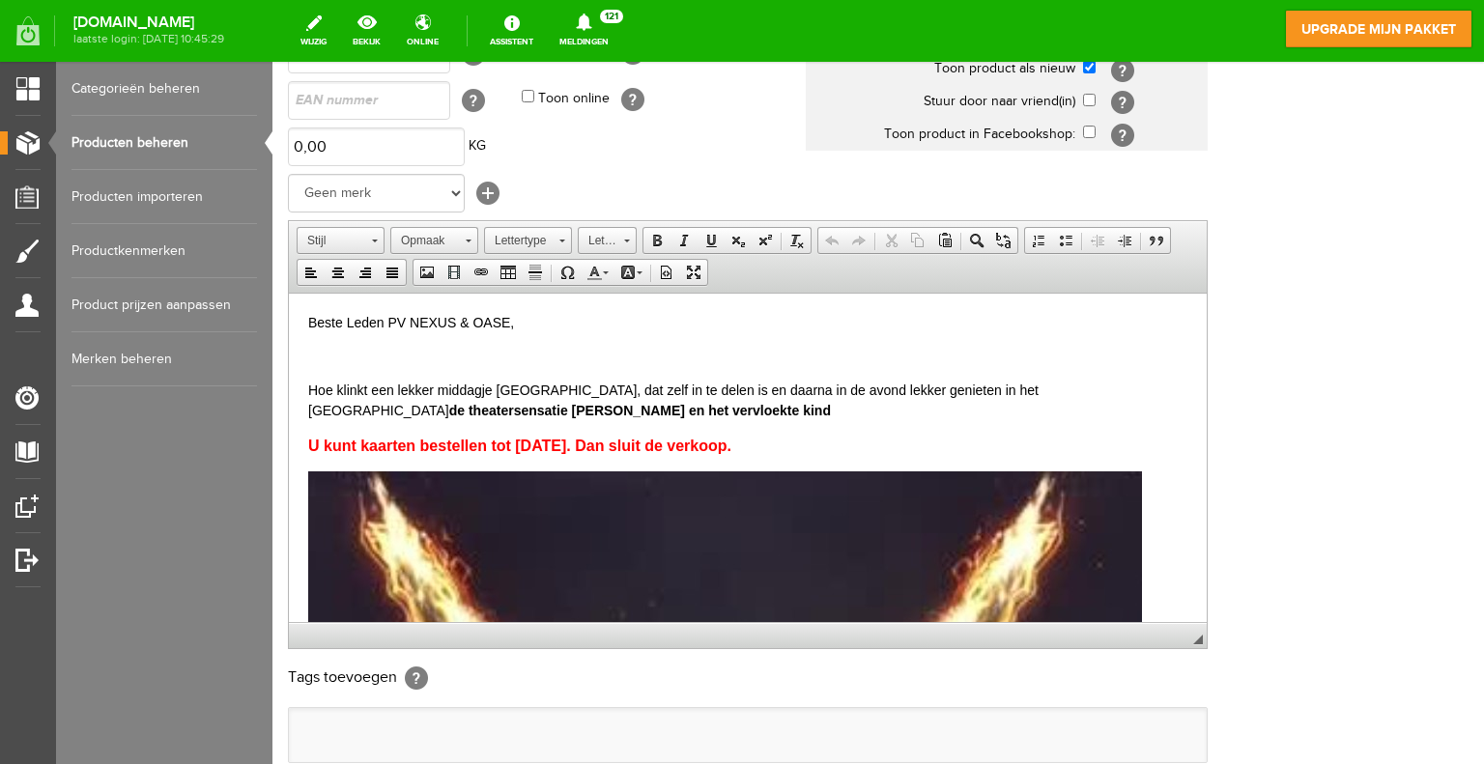
scroll to position [290, 0]
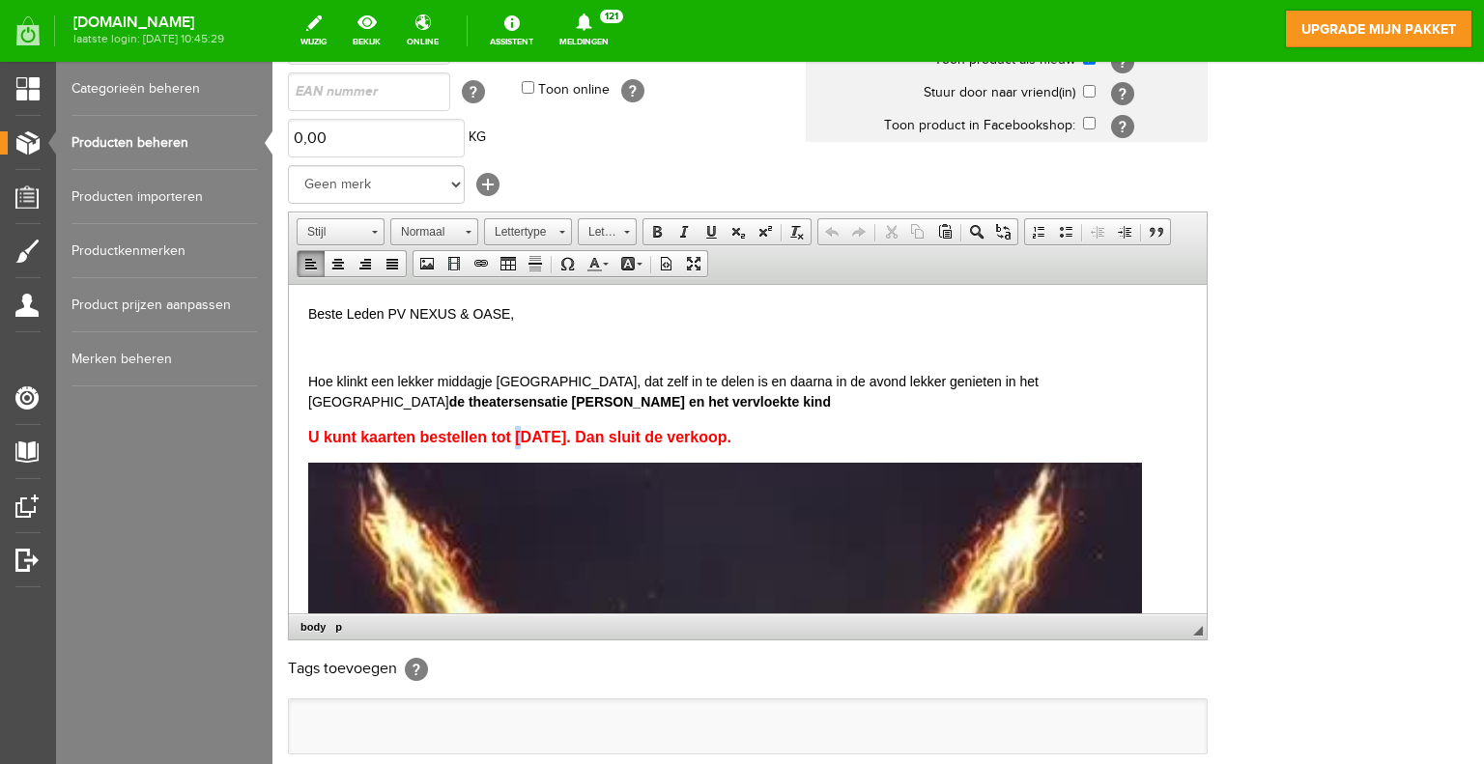
click at [524, 437] on strong "U kunt kaarten bestellen tot 5-10-25. Dan sluit de verkoop." at bounding box center [519, 436] width 423 height 16
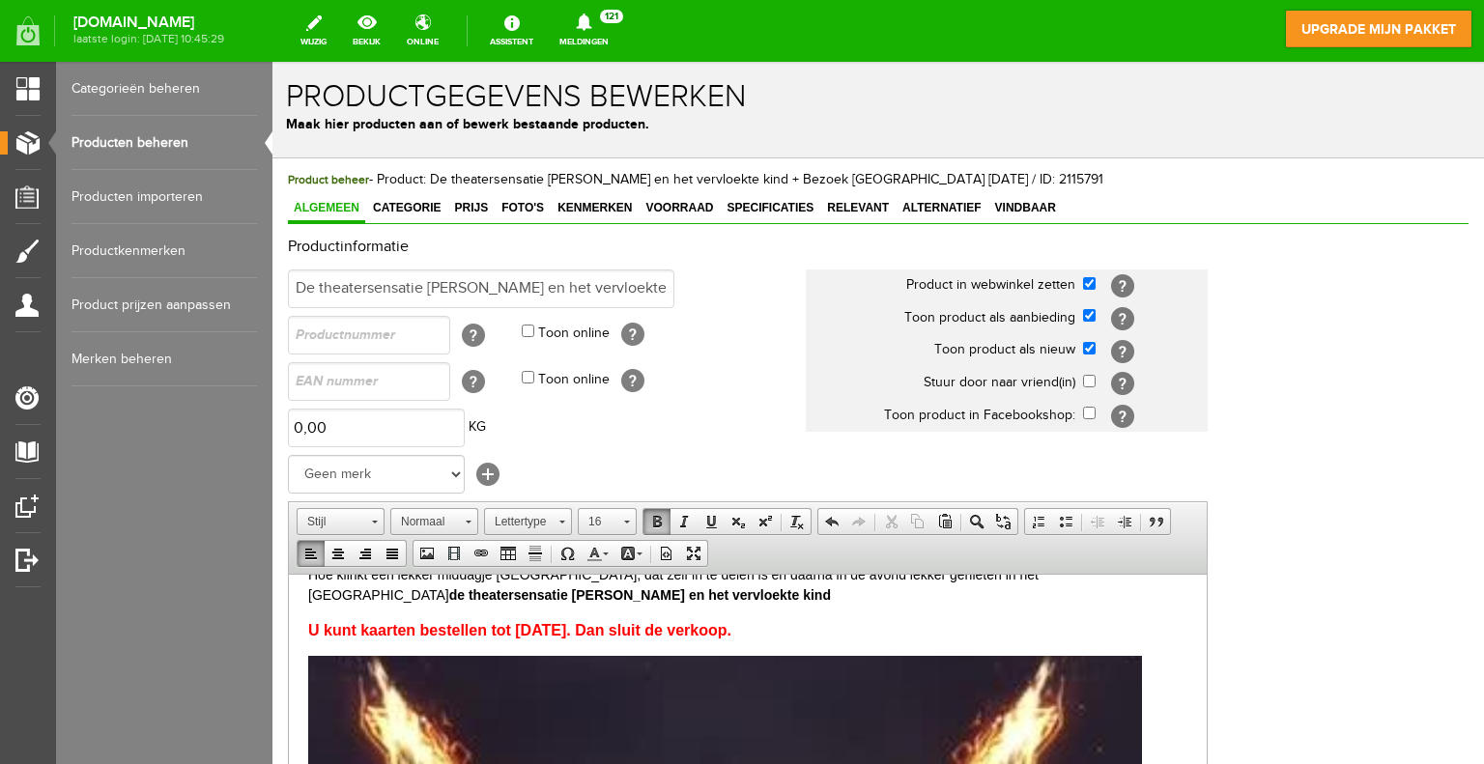
scroll to position [493, 0]
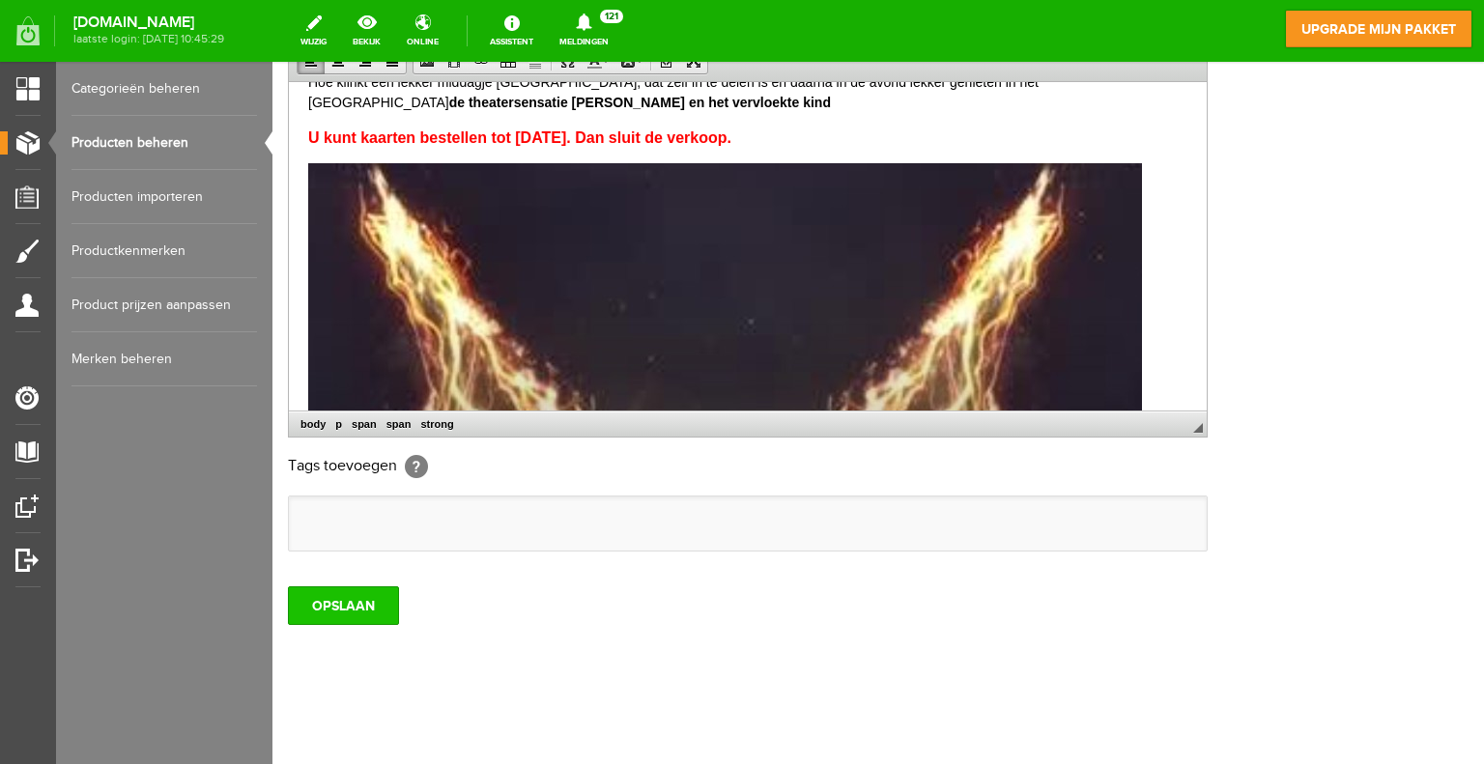
click at [332, 598] on input "OPSLAAN" at bounding box center [343, 605] width 111 height 39
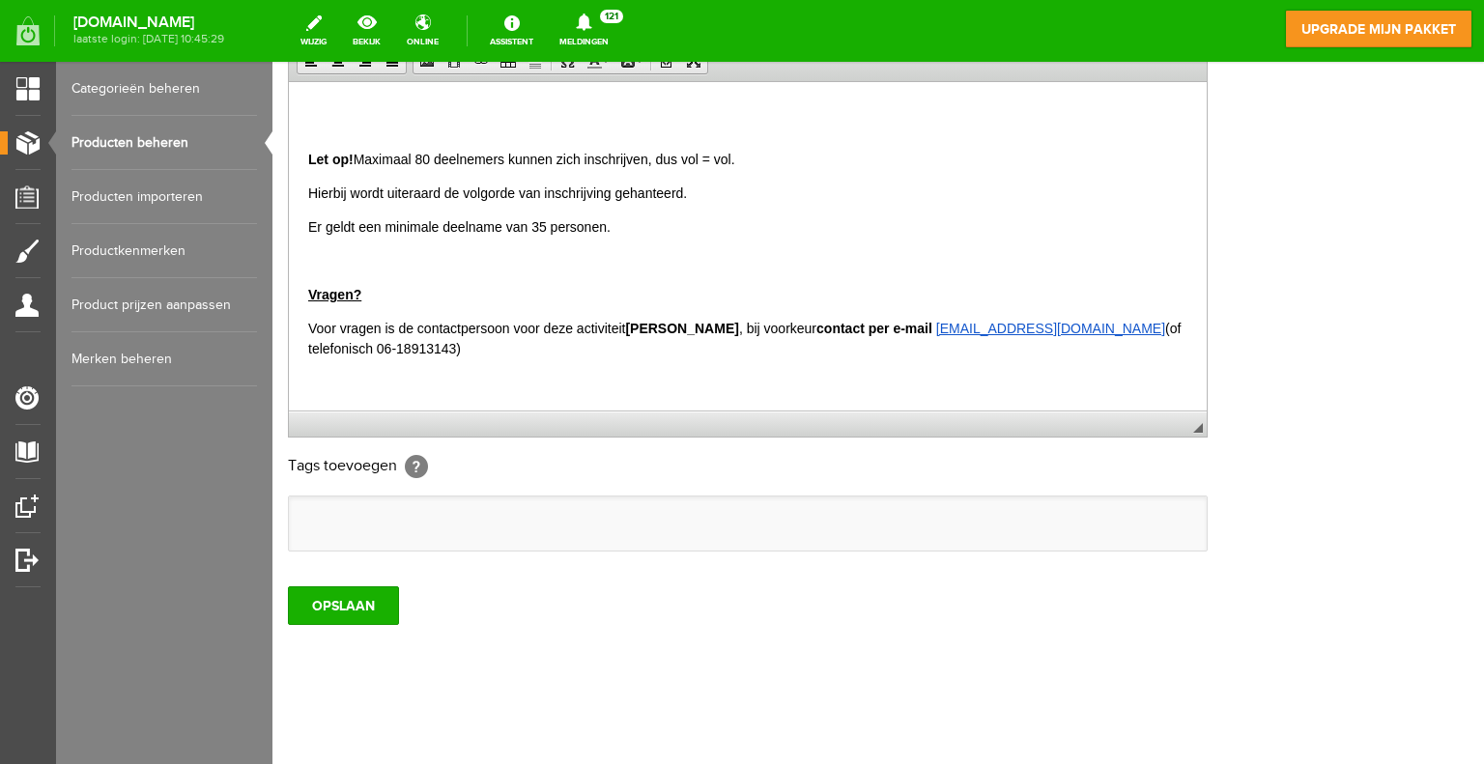
scroll to position [1794, 0]
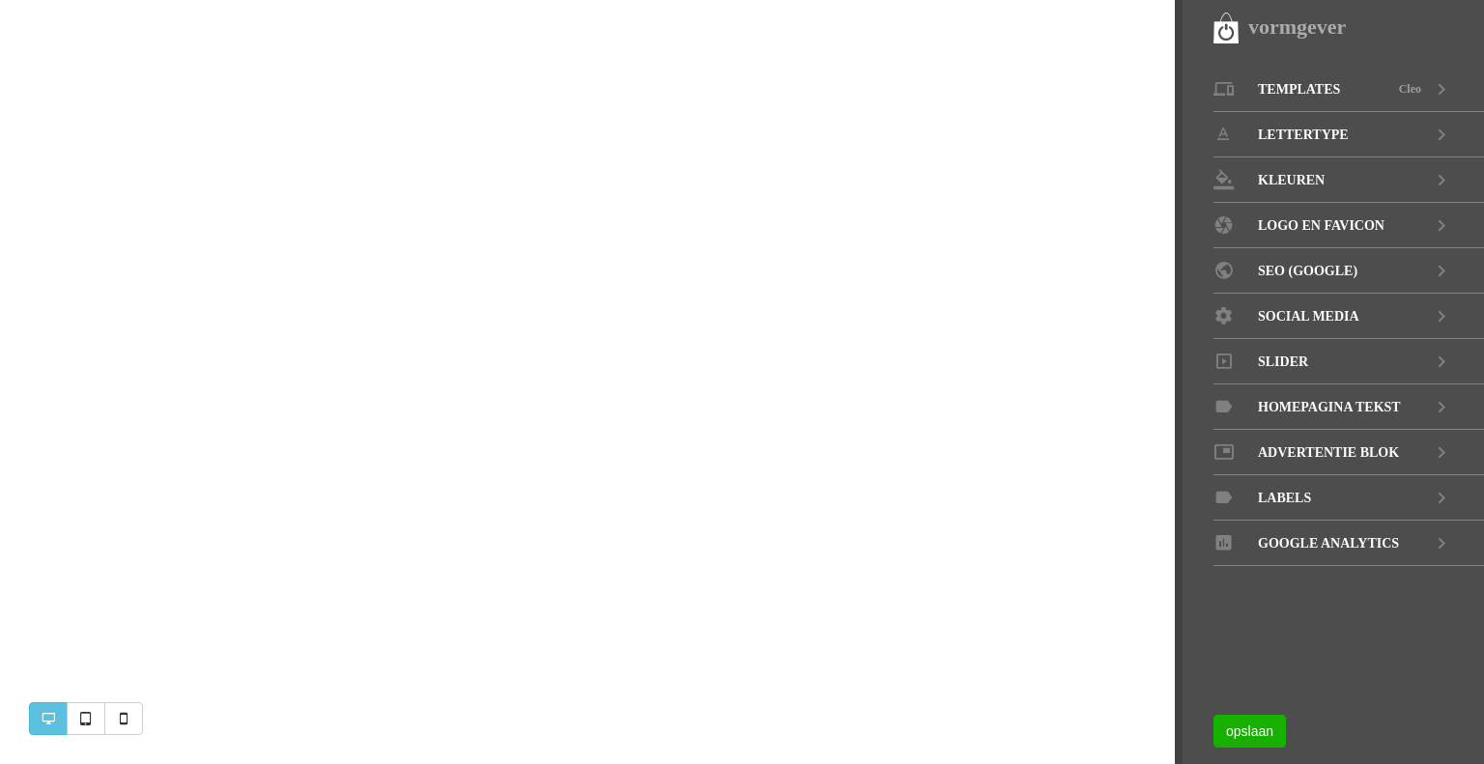
scroll to position [97, 0]
click at [1440, 88] on icon at bounding box center [1441, 89] width 23 height 45
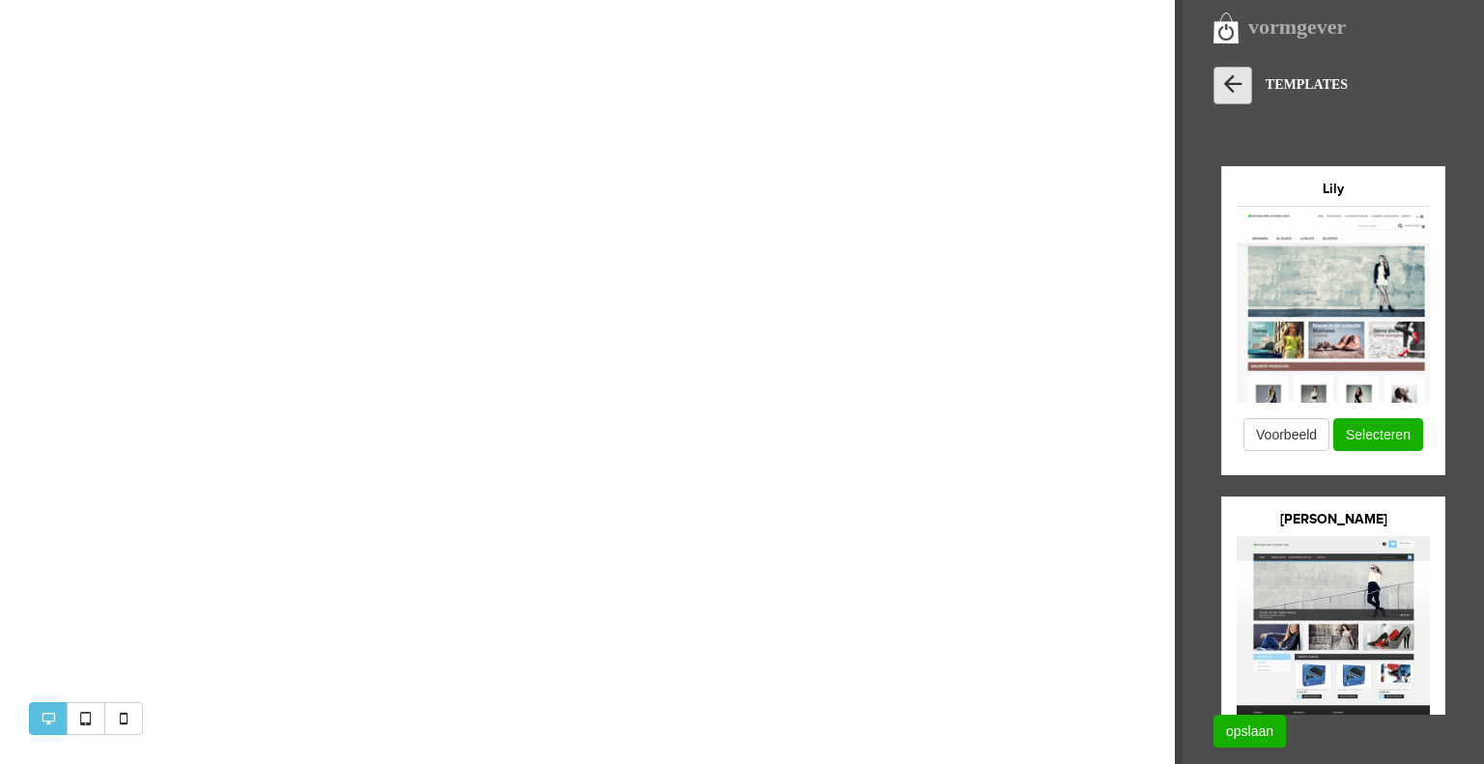
click at [1221, 78] on icon at bounding box center [1232, 84] width 27 height 27
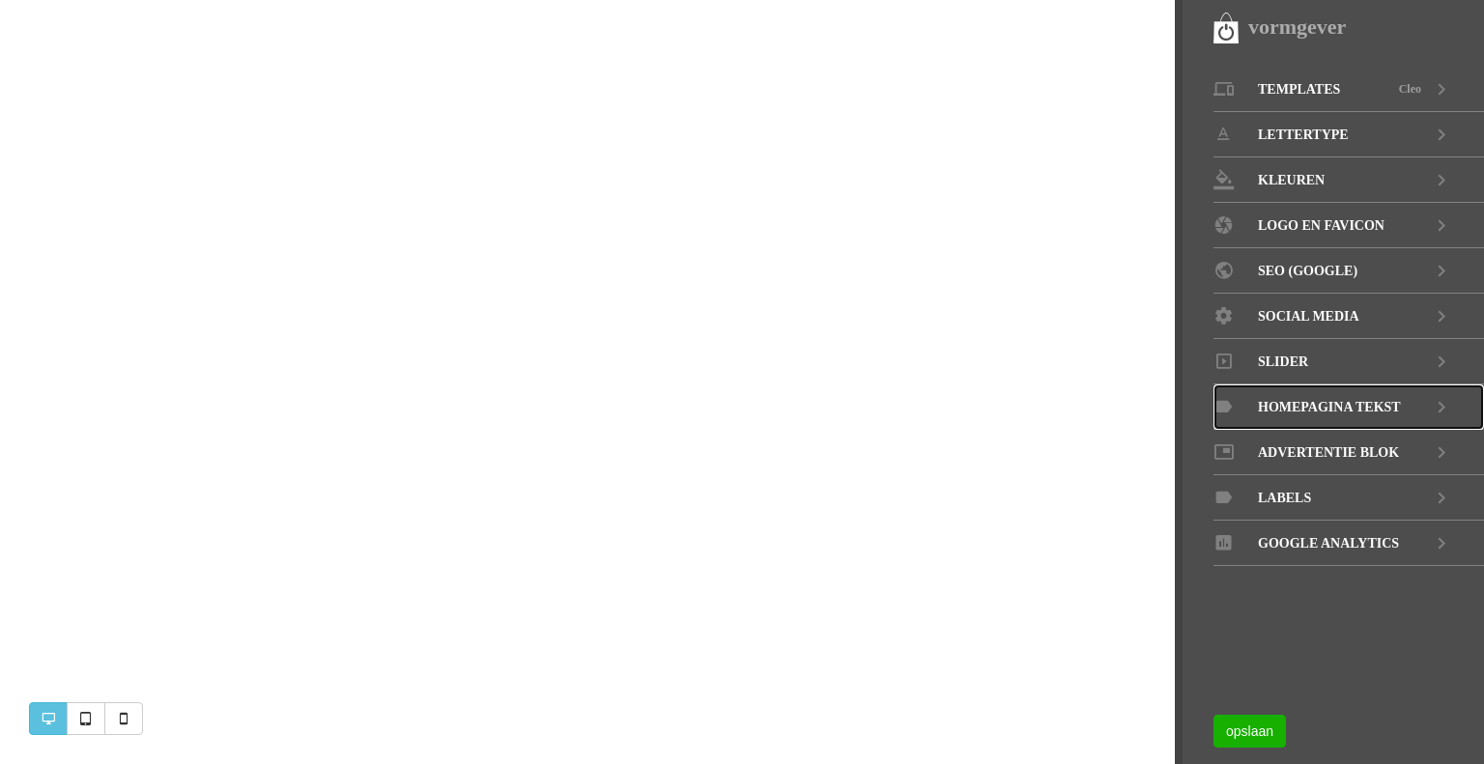
click at [1359, 404] on span "Homepagina tekst" at bounding box center [1329, 406] width 143 height 45
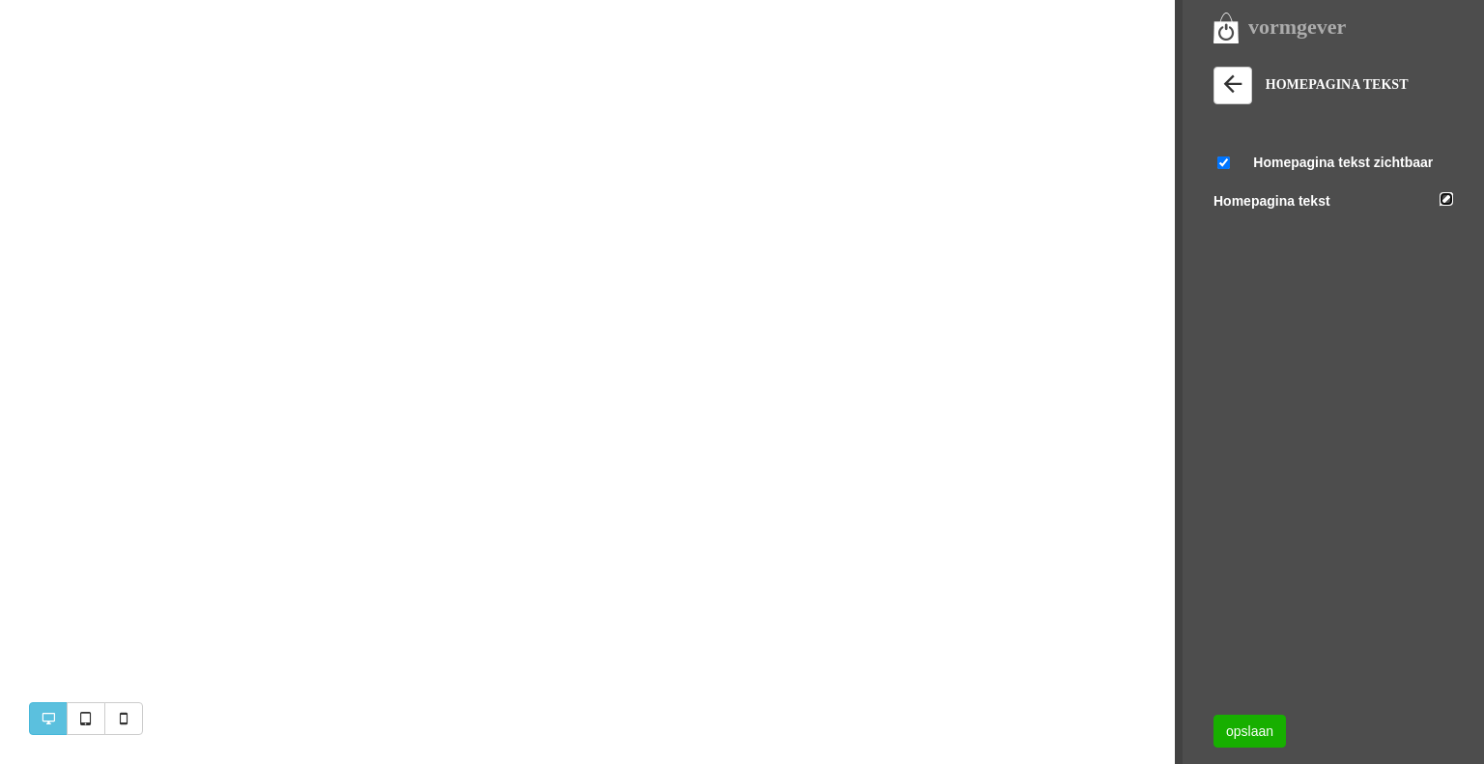
click at [1448, 196] on link at bounding box center [1446, 199] width 14 height 14
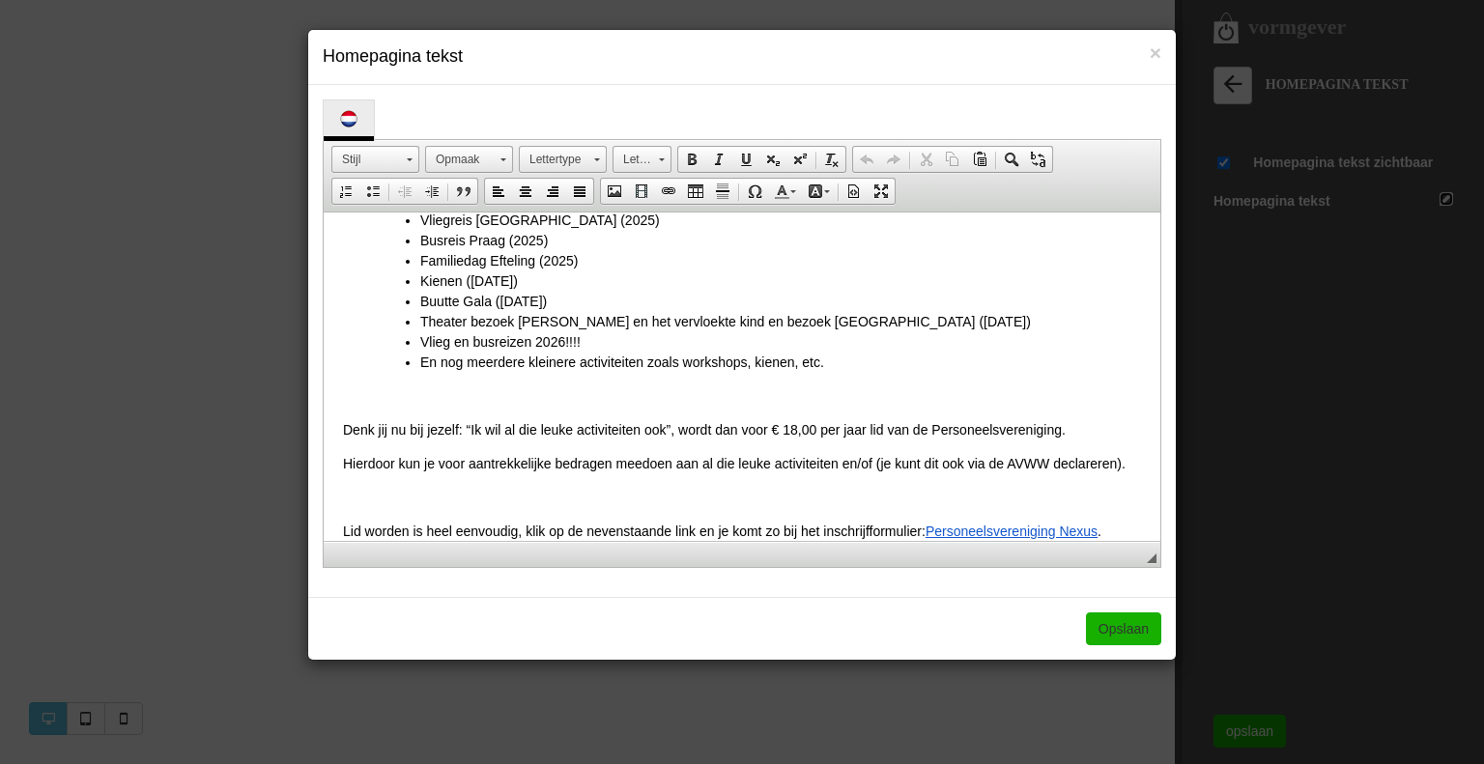
scroll to position [483, 0]
click at [502, 290] on li "Buutte Gala ([DATE])" at bounding box center [780, 300] width 721 height 20
click at [868, 310] on li "Theater bezoek [PERSON_NAME] en het vervloekte kind en bezoek [GEOGRAPHIC_DATA]…" at bounding box center [780, 320] width 721 height 20
click at [608, 330] on li "Vlieg en busreizen 2026!!!!" at bounding box center [780, 340] width 721 height 20
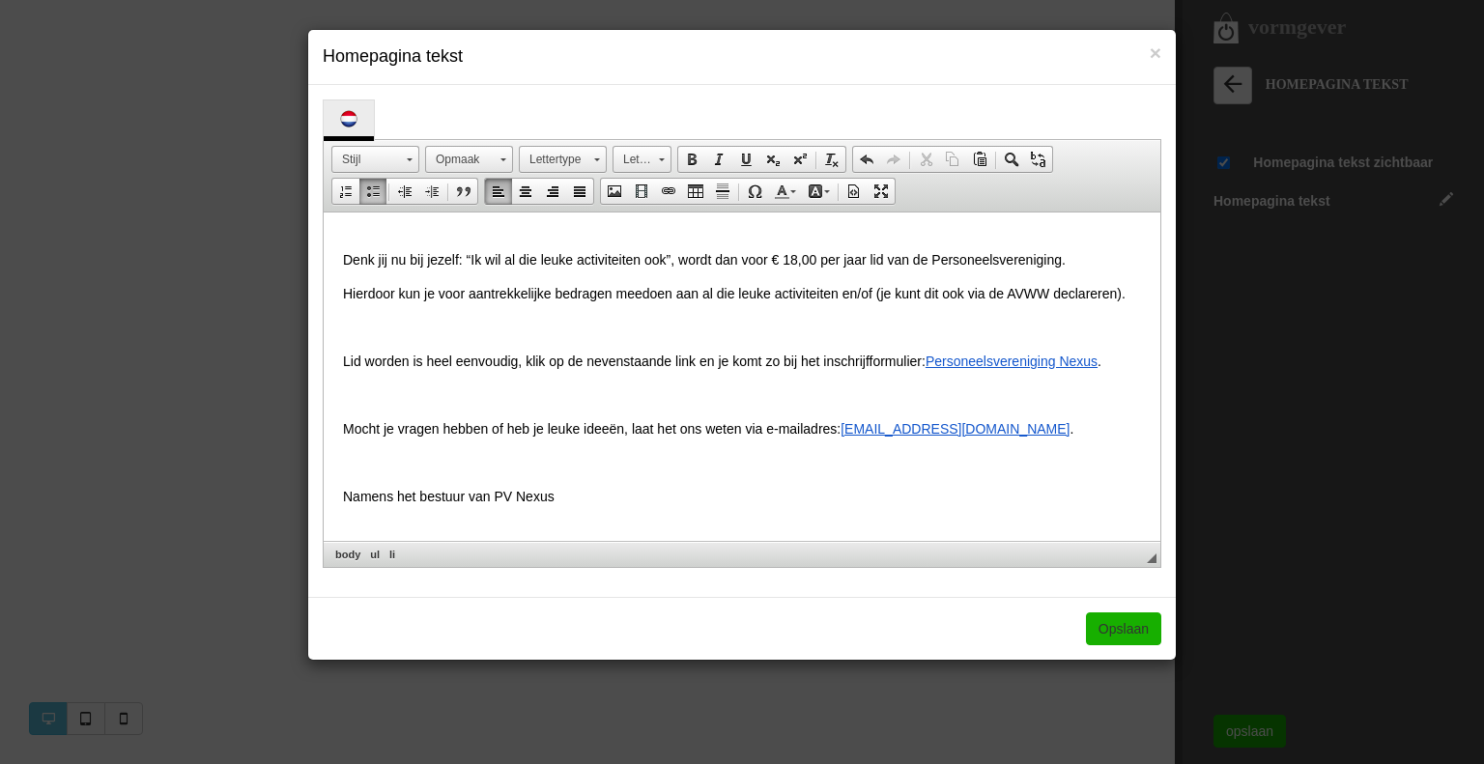
scroll to position [752, 0]
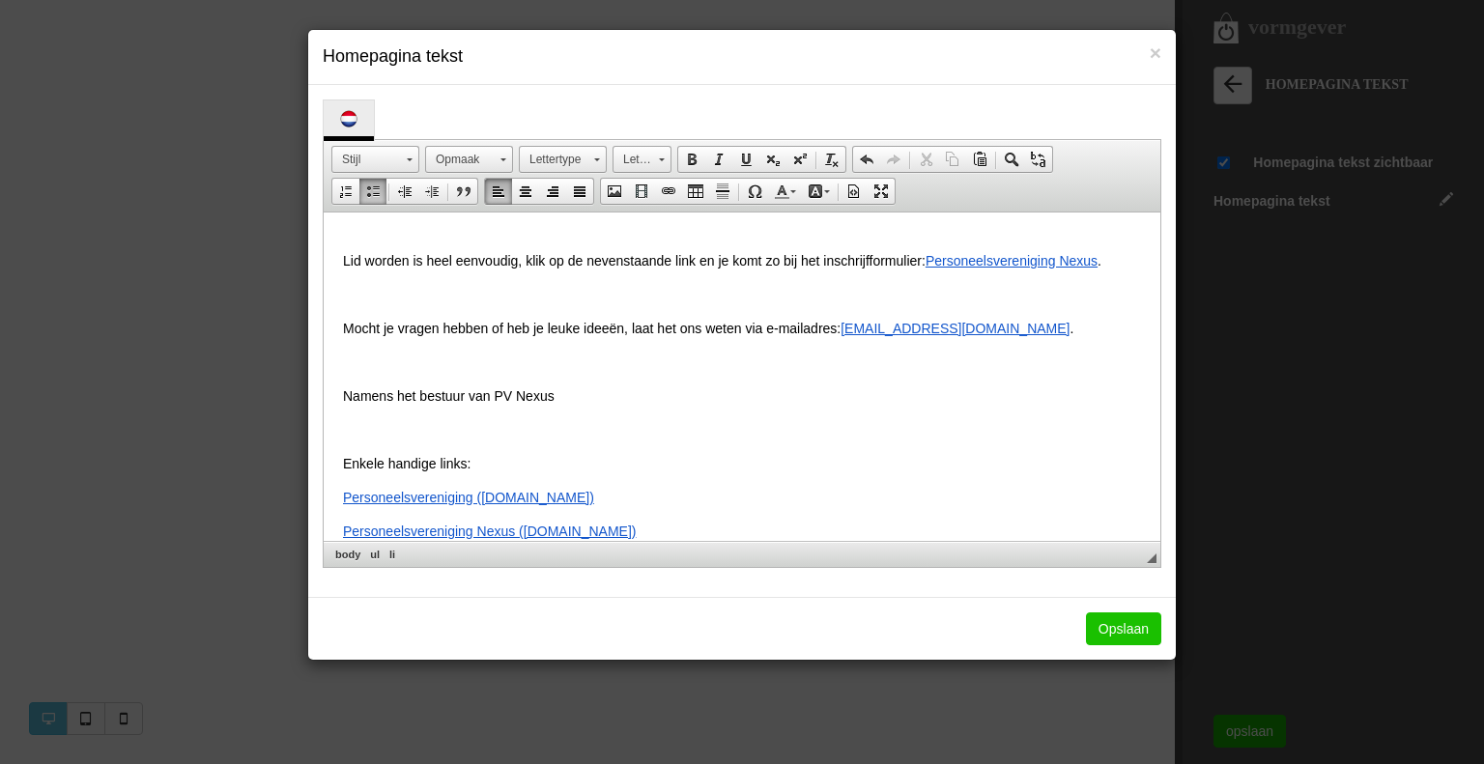
click at [1124, 632] on link "Opslaan" at bounding box center [1123, 628] width 75 height 33
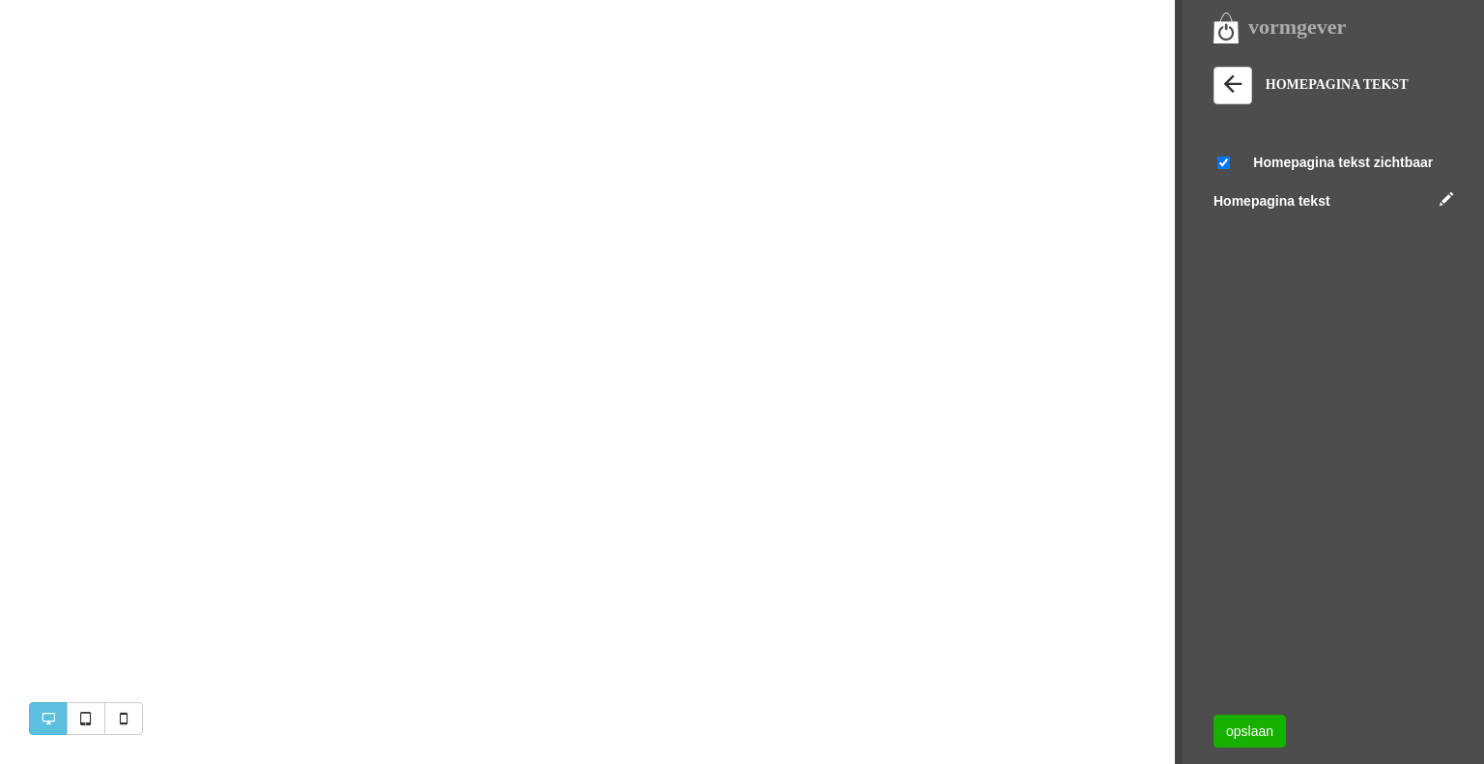
scroll to position [386, 0]
click at [1261, 733] on link "opslaan" at bounding box center [1249, 731] width 72 height 33
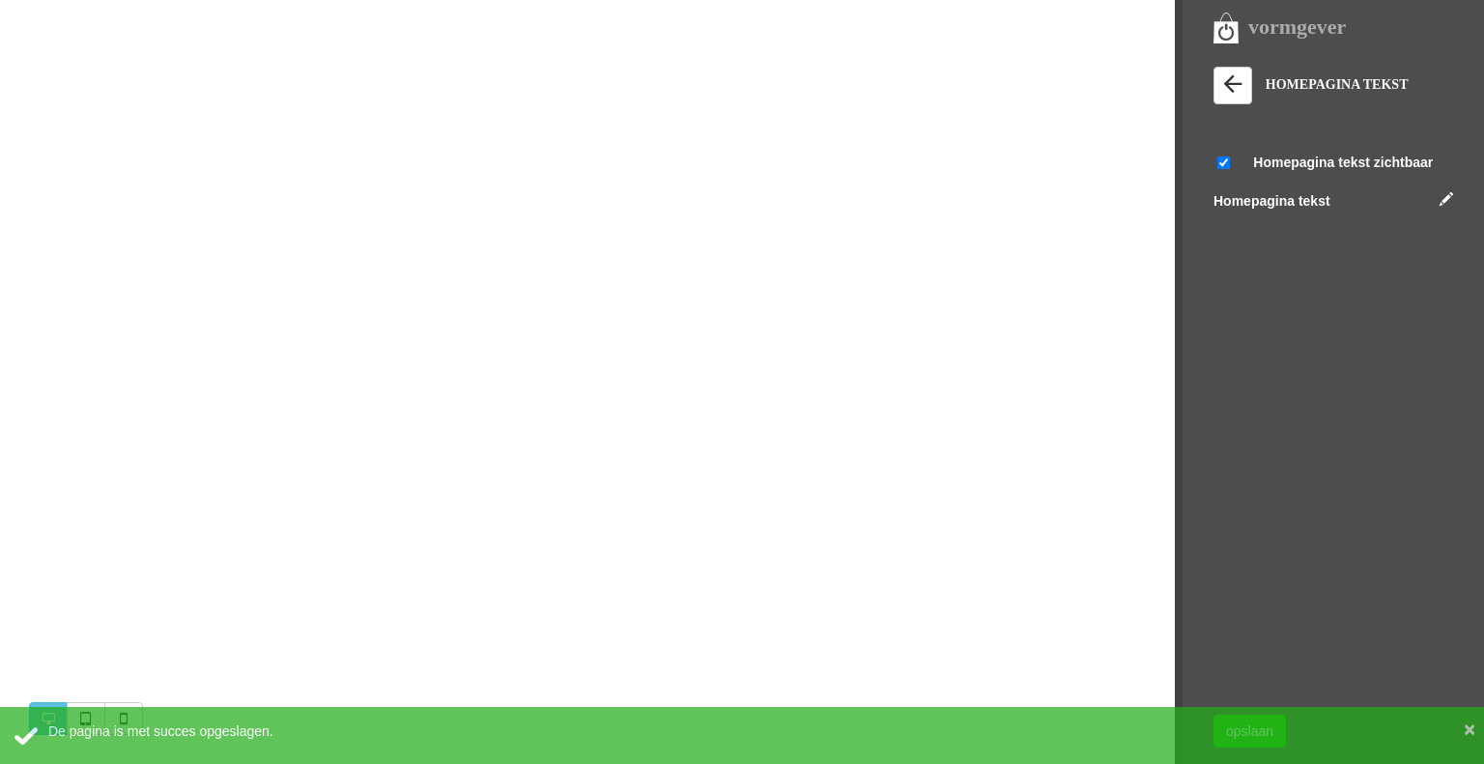
scroll to position [966, 0]
